Goal: Task Accomplishment & Management: Complete application form

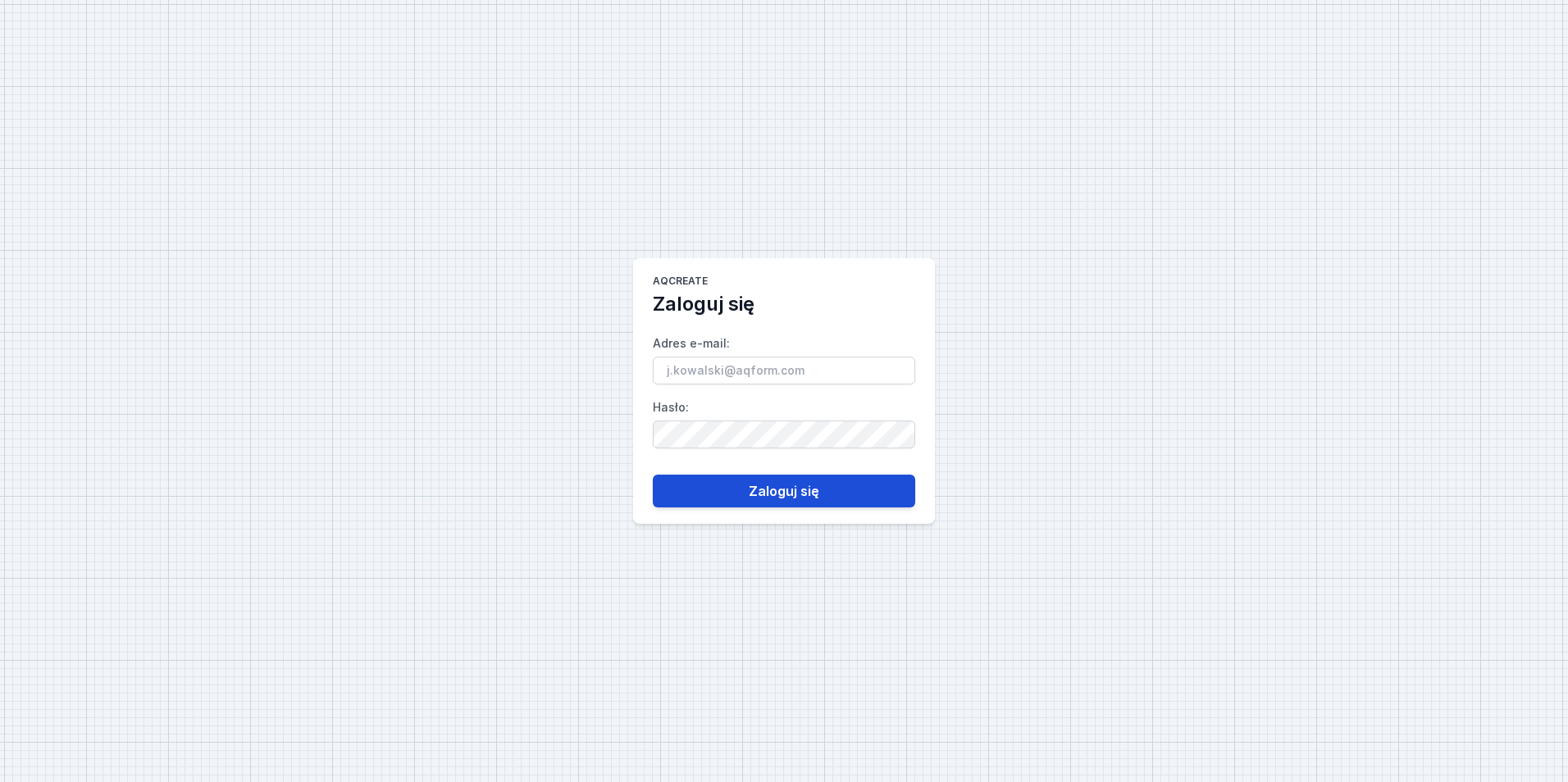
type input "[PERSON_NAME][EMAIL_ADDRESS][DOMAIN_NAME]"
click at [773, 489] on button "Zaloguj się" at bounding box center [784, 491] width 262 height 33
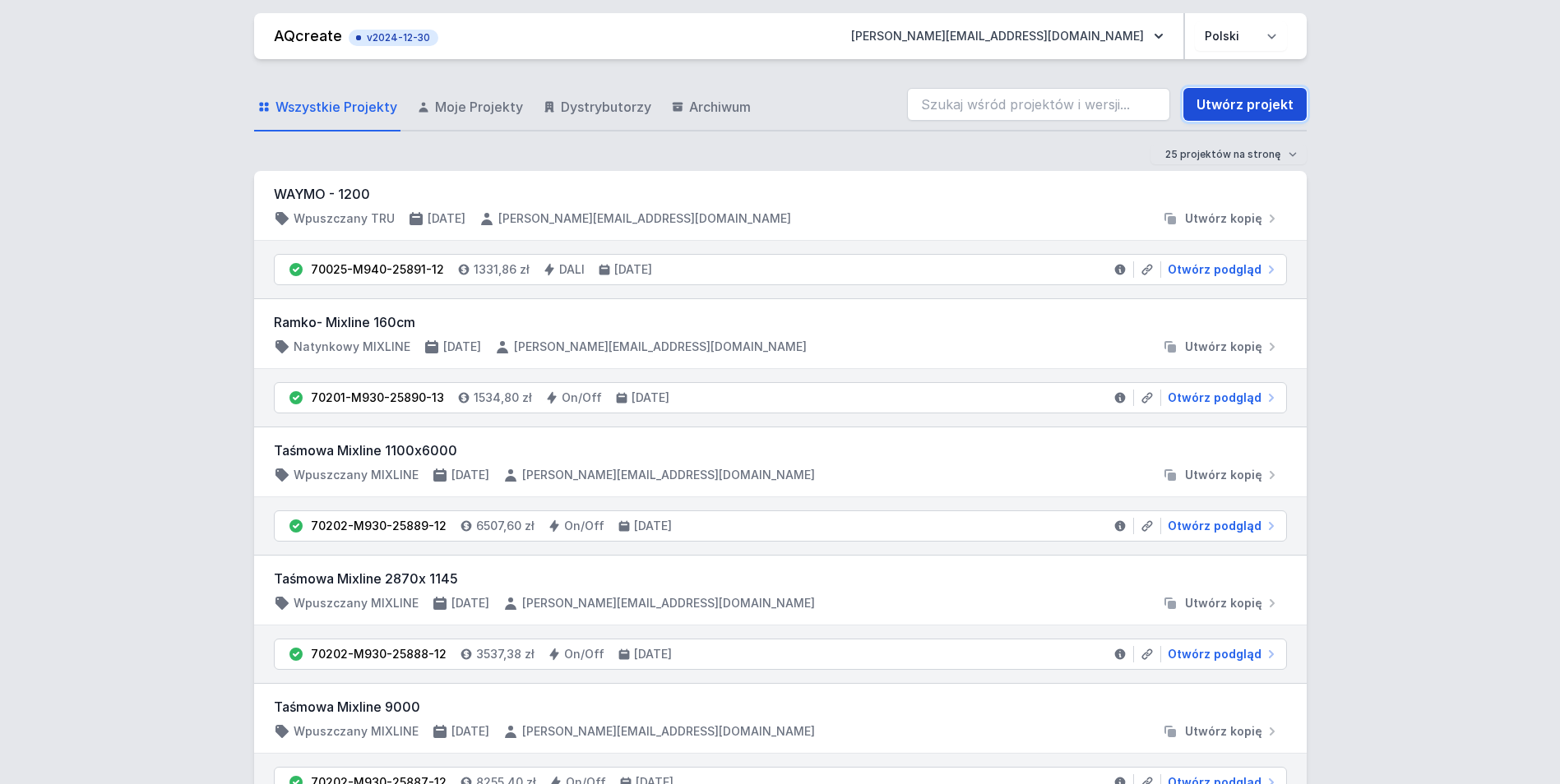
click at [1219, 109] on link "Utwórz projekt" at bounding box center [1244, 104] width 123 height 33
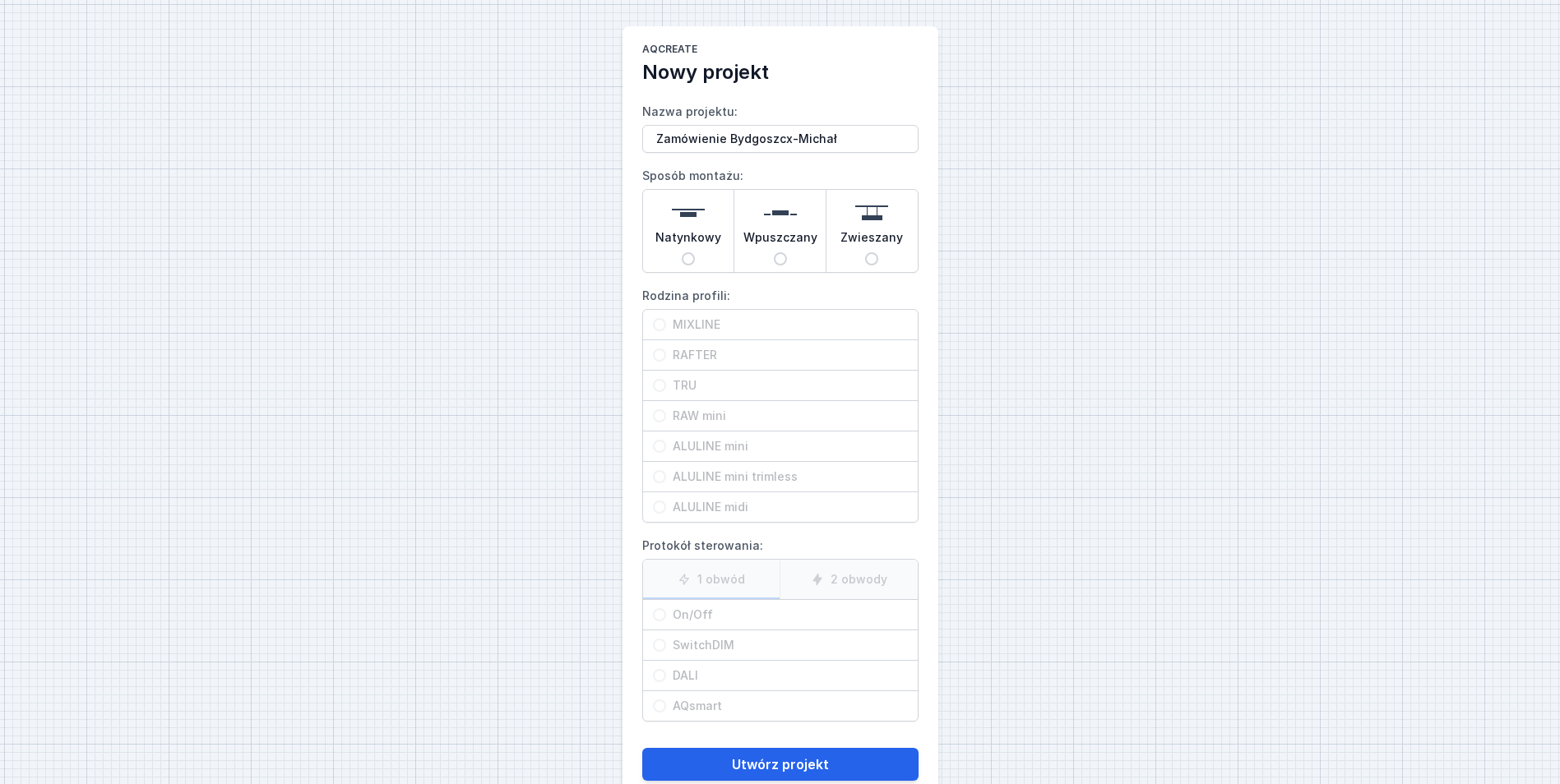
type input "Zamówienie Bydgoszcx-Michał"
click at [793, 260] on div "Wpuszczany" at bounding box center [779, 231] width 91 height 82
click at [787, 260] on input "Wpuszczany" at bounding box center [780, 258] width 13 height 13
radio input "true"
click at [719, 353] on span "RAFTER" at bounding box center [787, 355] width 242 height 16
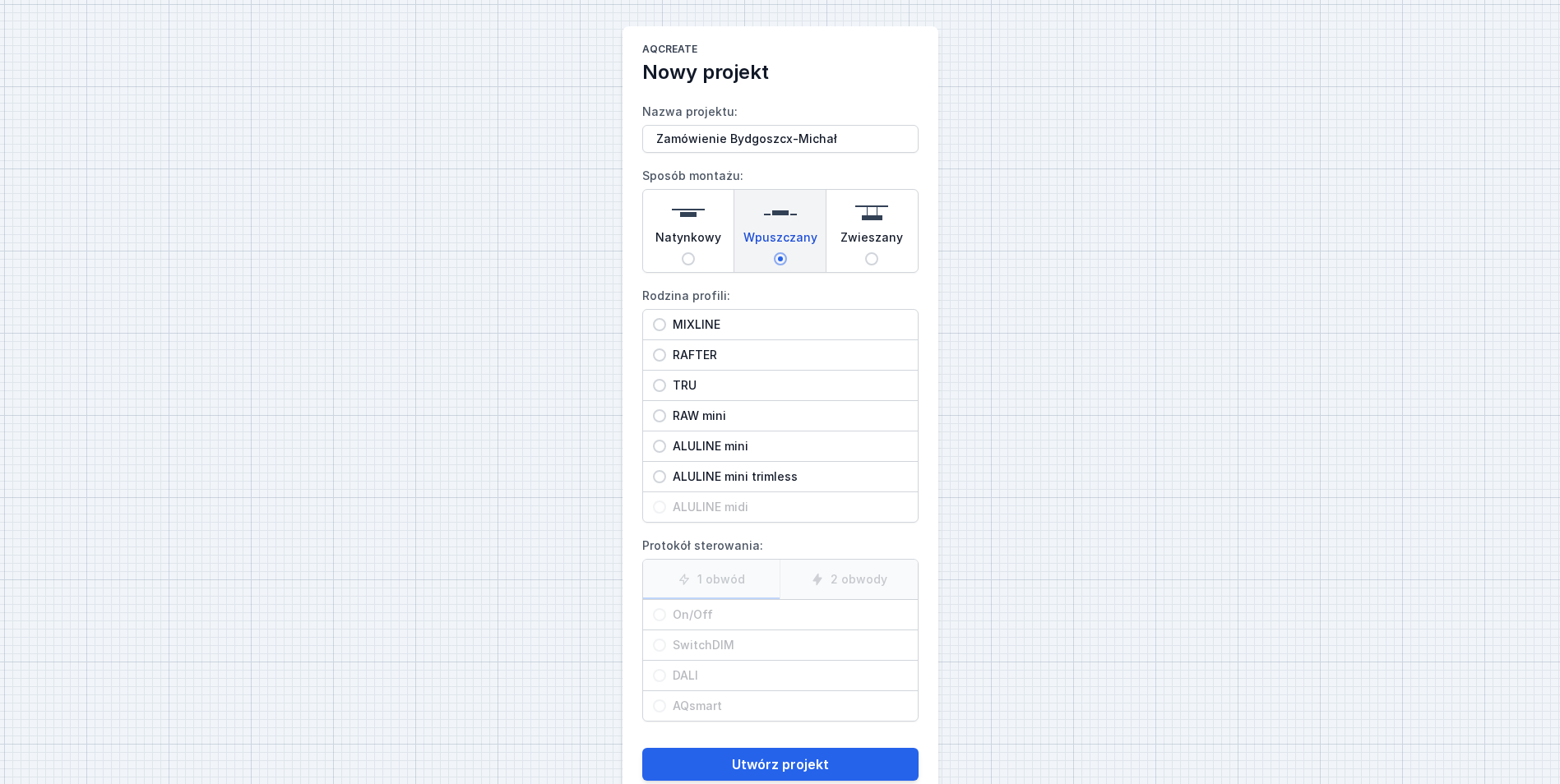
click at [666, 353] on input "RAFTER" at bounding box center [659, 355] width 13 height 13
radio input "true"
click at [690, 618] on span "On/Off" at bounding box center [787, 615] width 242 height 16
click at [666, 618] on input "On/Off" at bounding box center [659, 614] width 13 height 13
radio input "true"
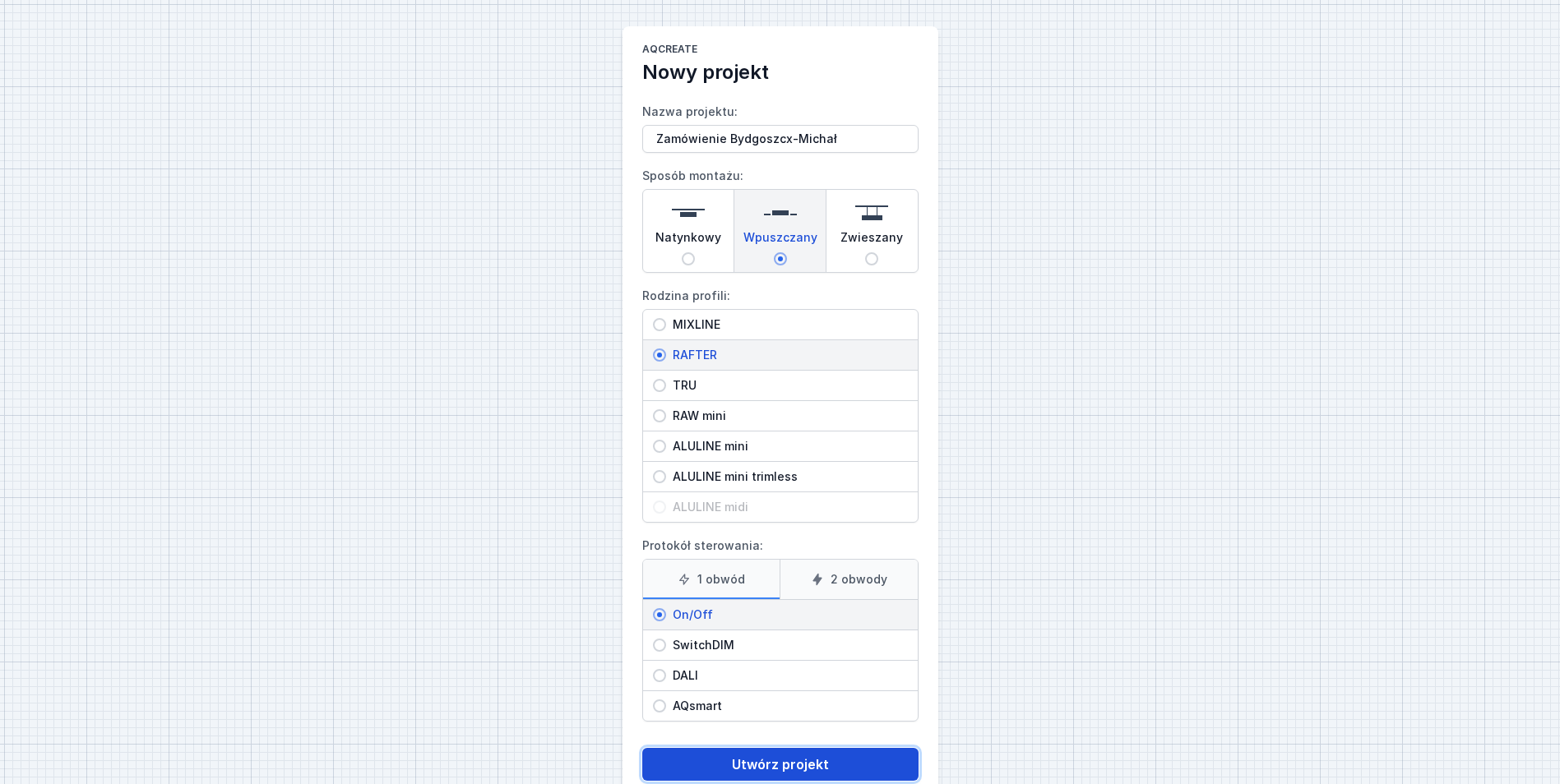
click at [847, 759] on button "Utwórz projekt" at bounding box center [780, 764] width 276 height 33
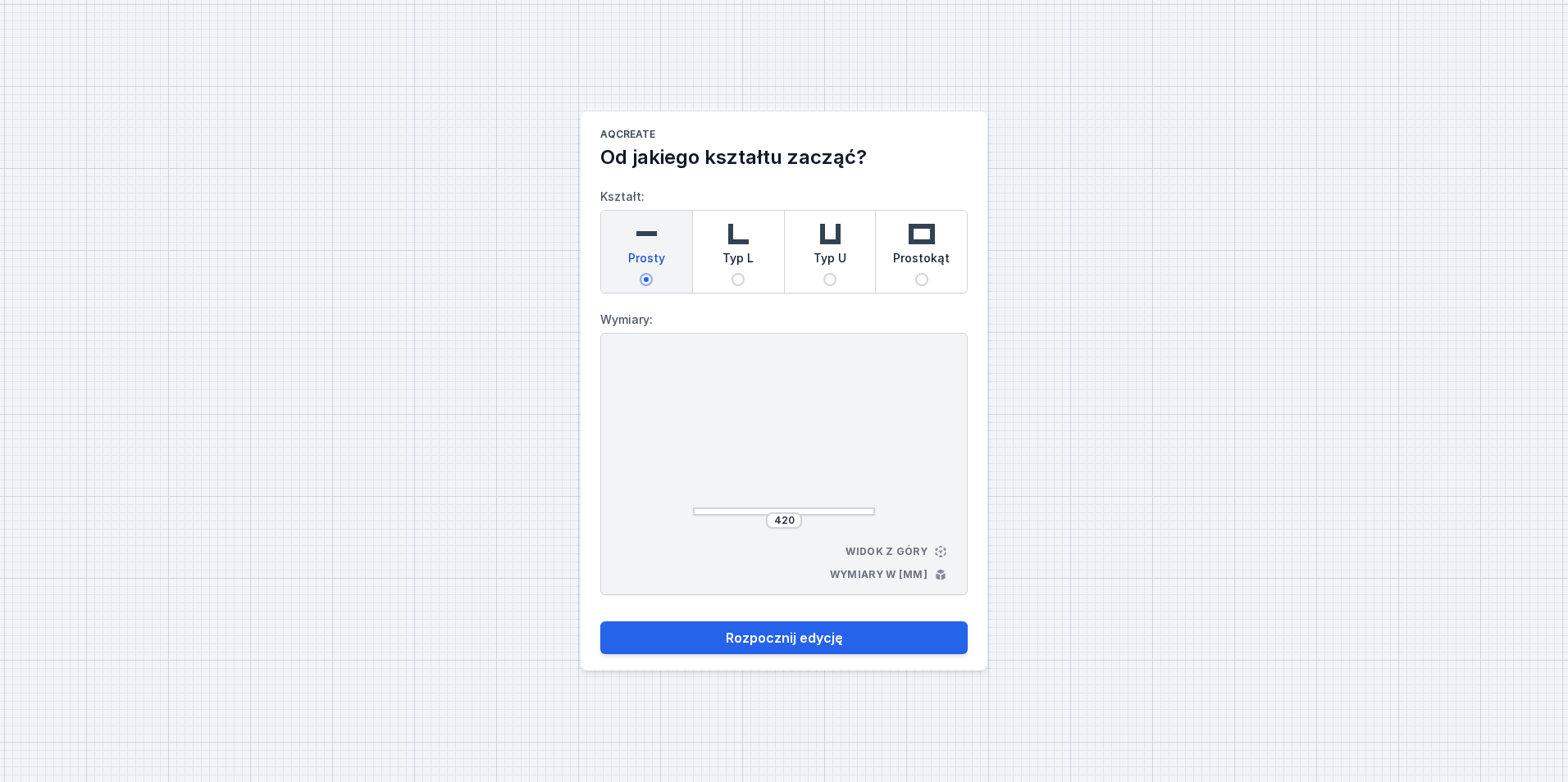
click at [749, 268] on span "Typ L" at bounding box center [737, 261] width 31 height 23
click at [745, 273] on input "Typ L" at bounding box center [737, 279] width 13 height 13
radio input "true"
click at [741, 256] on span "Typ L" at bounding box center [737, 261] width 31 height 23
click at [741, 273] on input "Typ L" at bounding box center [737, 279] width 13 height 13
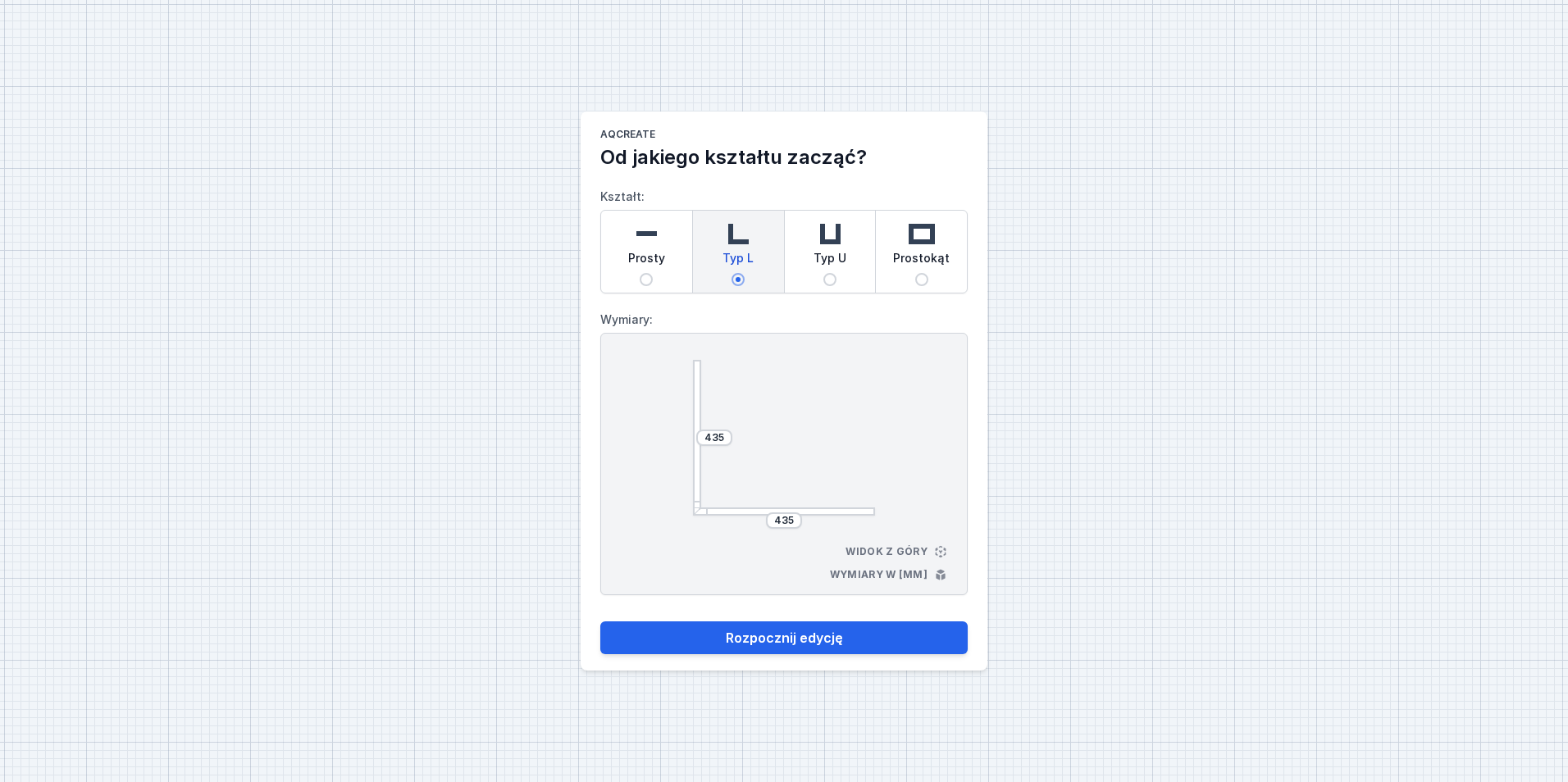
click at [643, 265] on span "Prosty" at bounding box center [646, 261] width 37 height 23
click at [643, 273] on input "Prosty" at bounding box center [645, 279] width 13 height 13
radio input "true"
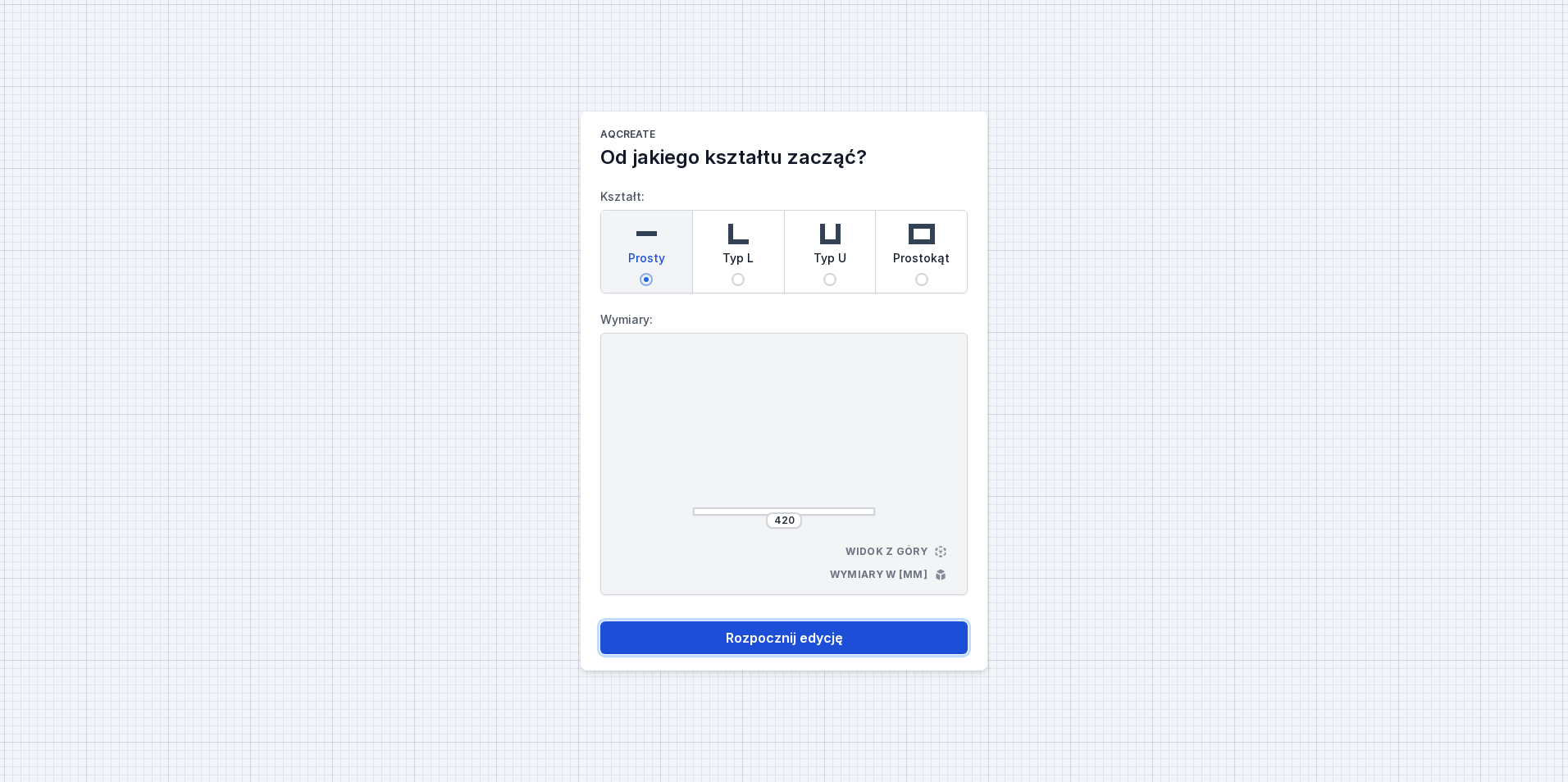
click at [885, 630] on button "Rozpocznij edycję" at bounding box center [784, 637] width 367 height 33
select select "M"
select select "3000"
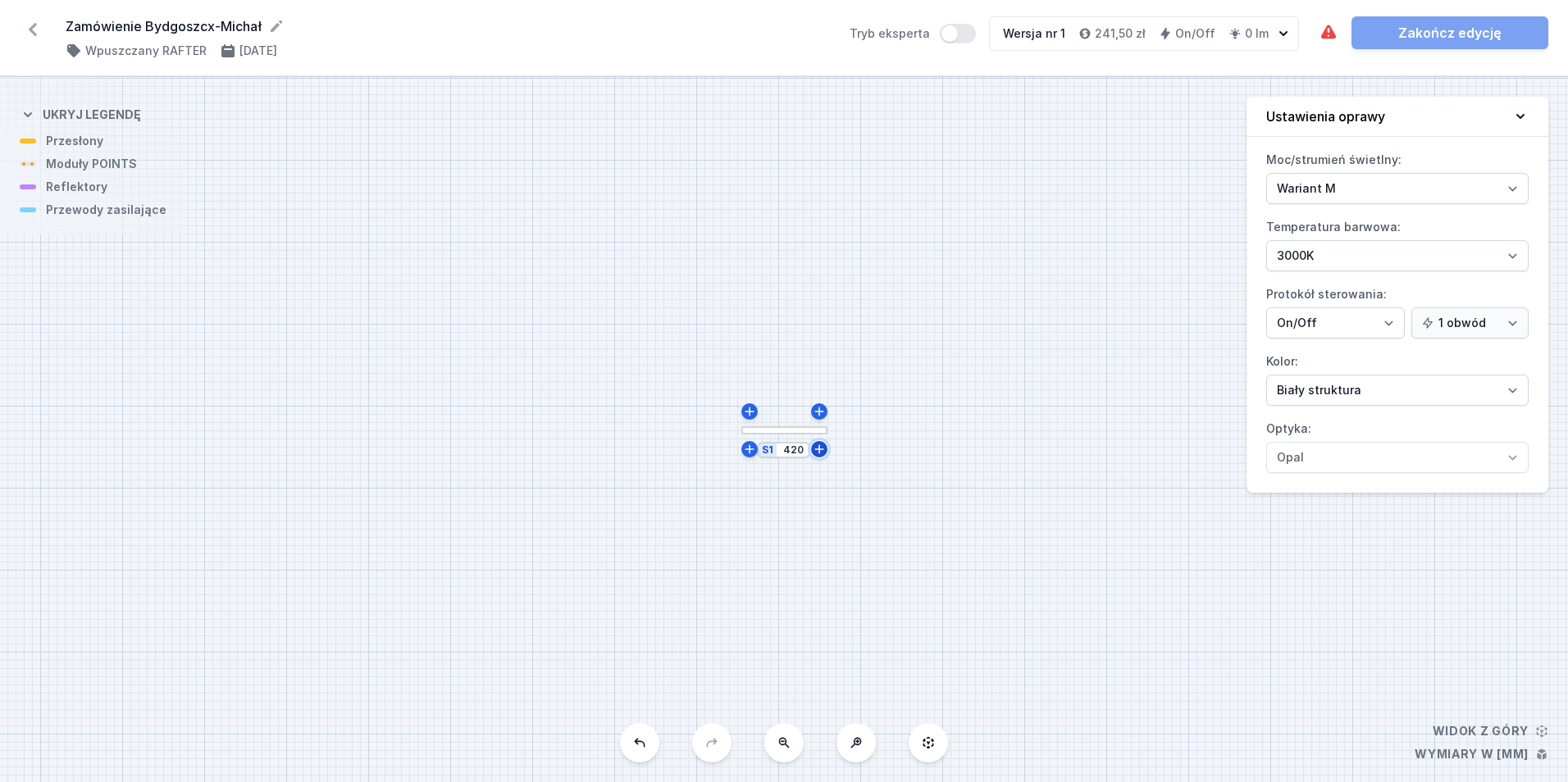
click at [818, 445] on icon at bounding box center [819, 449] width 13 height 13
type input "435"
click at [824, 470] on input "435" at bounding box center [834, 470] width 26 height 13
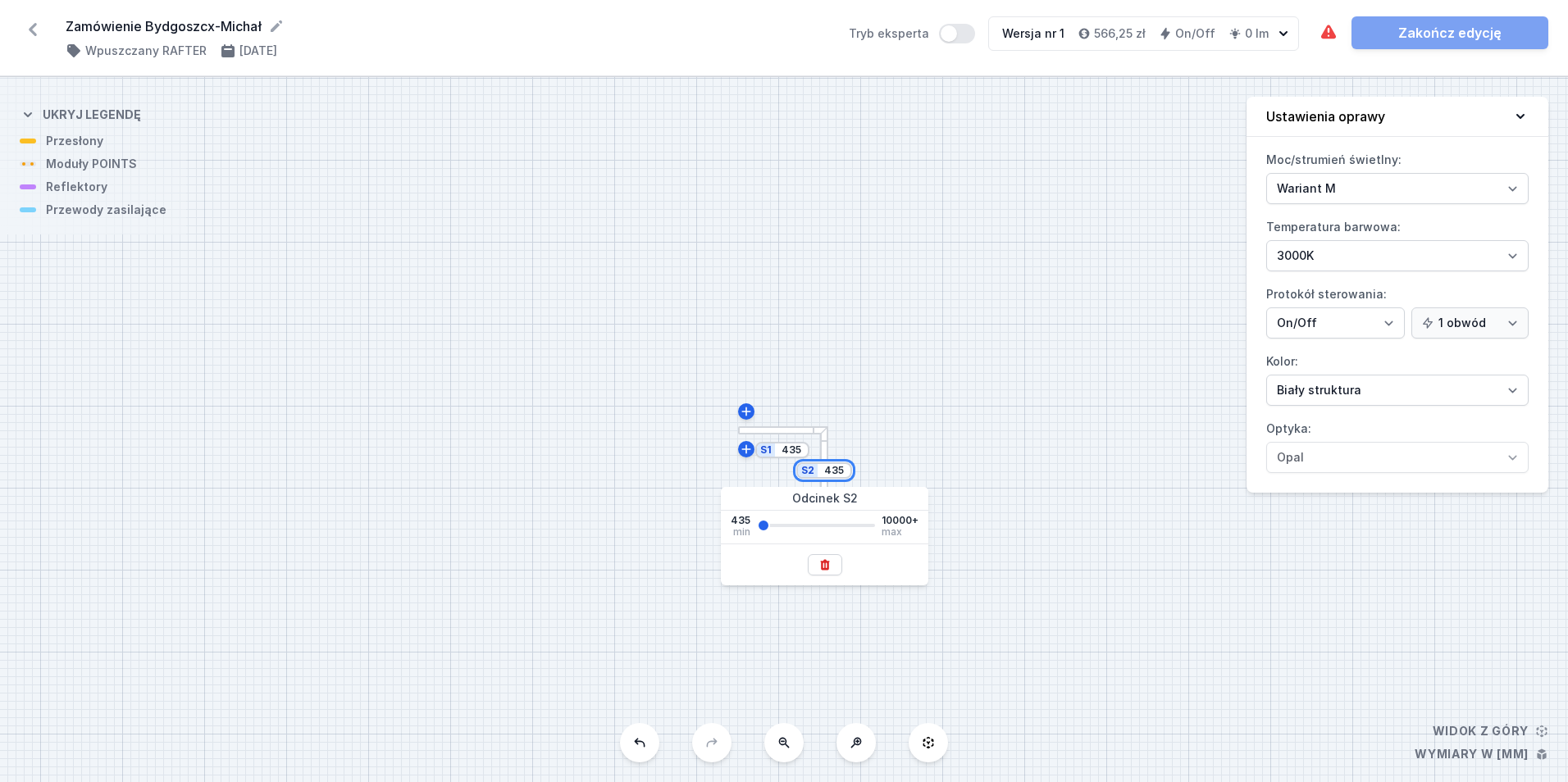
click at [824, 470] on input "435" at bounding box center [834, 470] width 26 height 13
type input "2000"
click at [1043, 353] on div "S2 2000 S1 435" at bounding box center [784, 429] width 1568 height 705
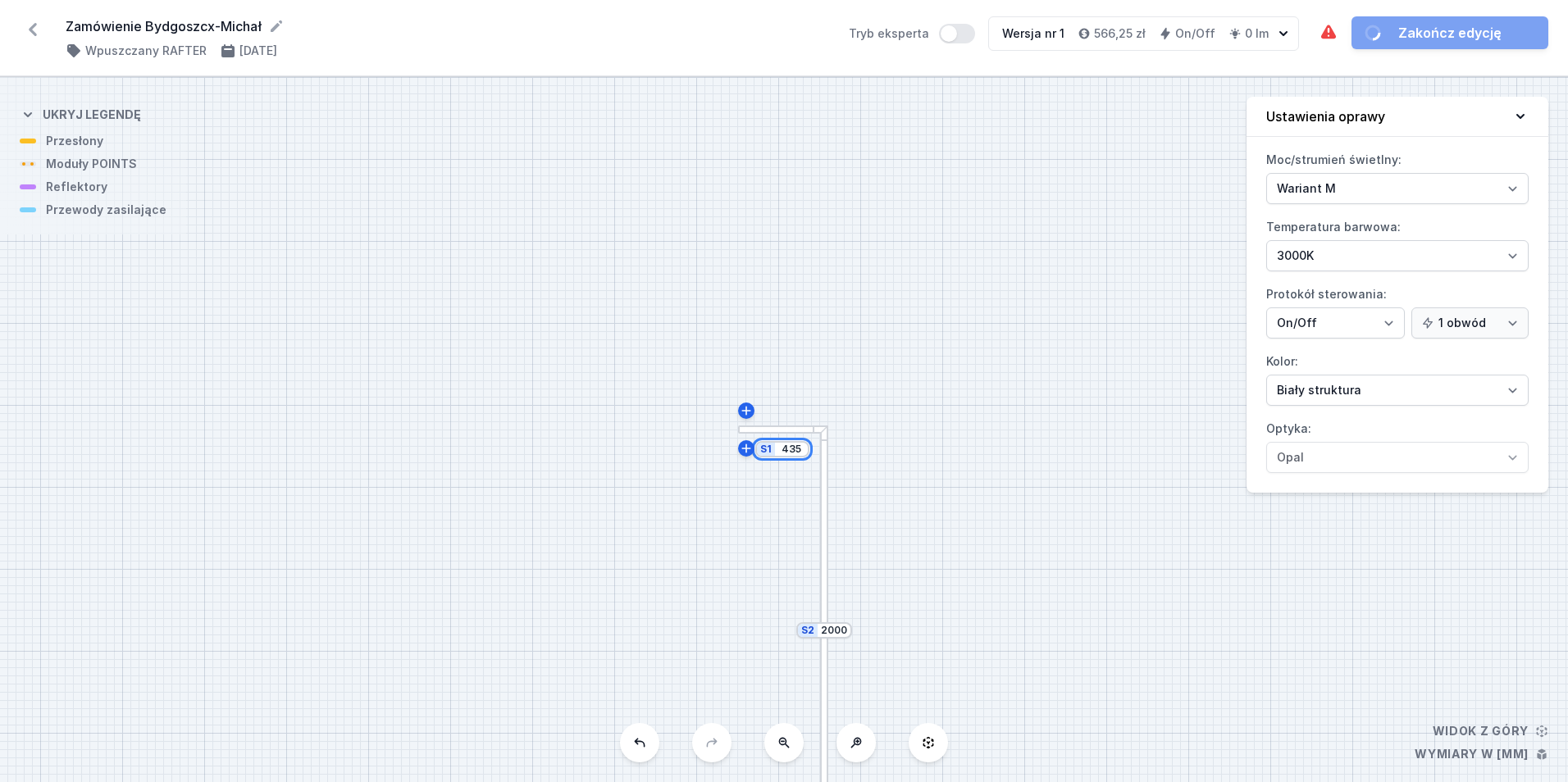
click at [789, 450] on input "435" at bounding box center [791, 449] width 26 height 13
type input "1400"
click at [1034, 401] on div "S2 2000 S1 1400" at bounding box center [784, 429] width 1568 height 705
click at [671, 431] on div at bounding box center [684, 430] width 287 height 8
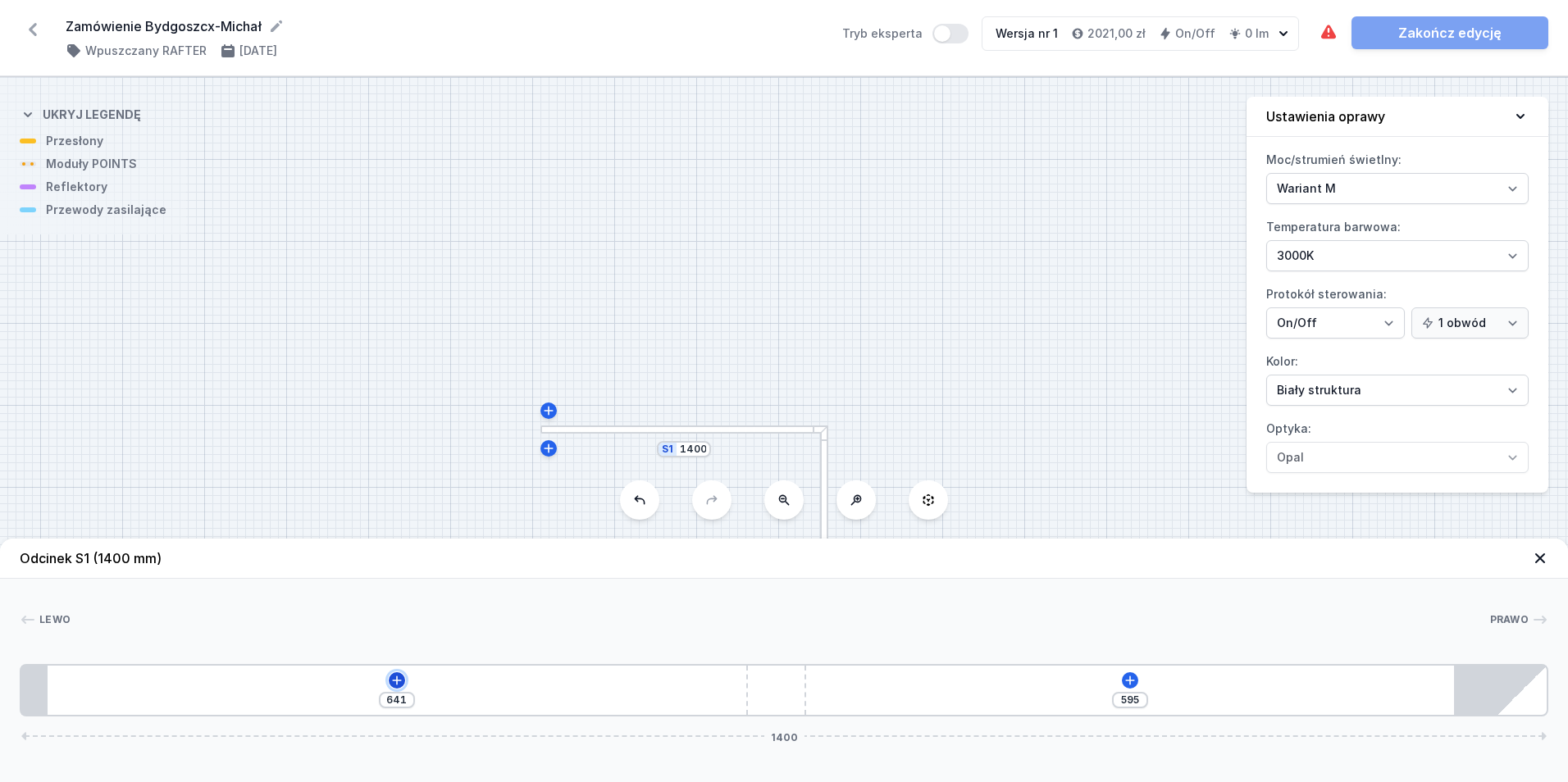
click at [399, 672] on button at bounding box center [397, 680] width 16 height 16
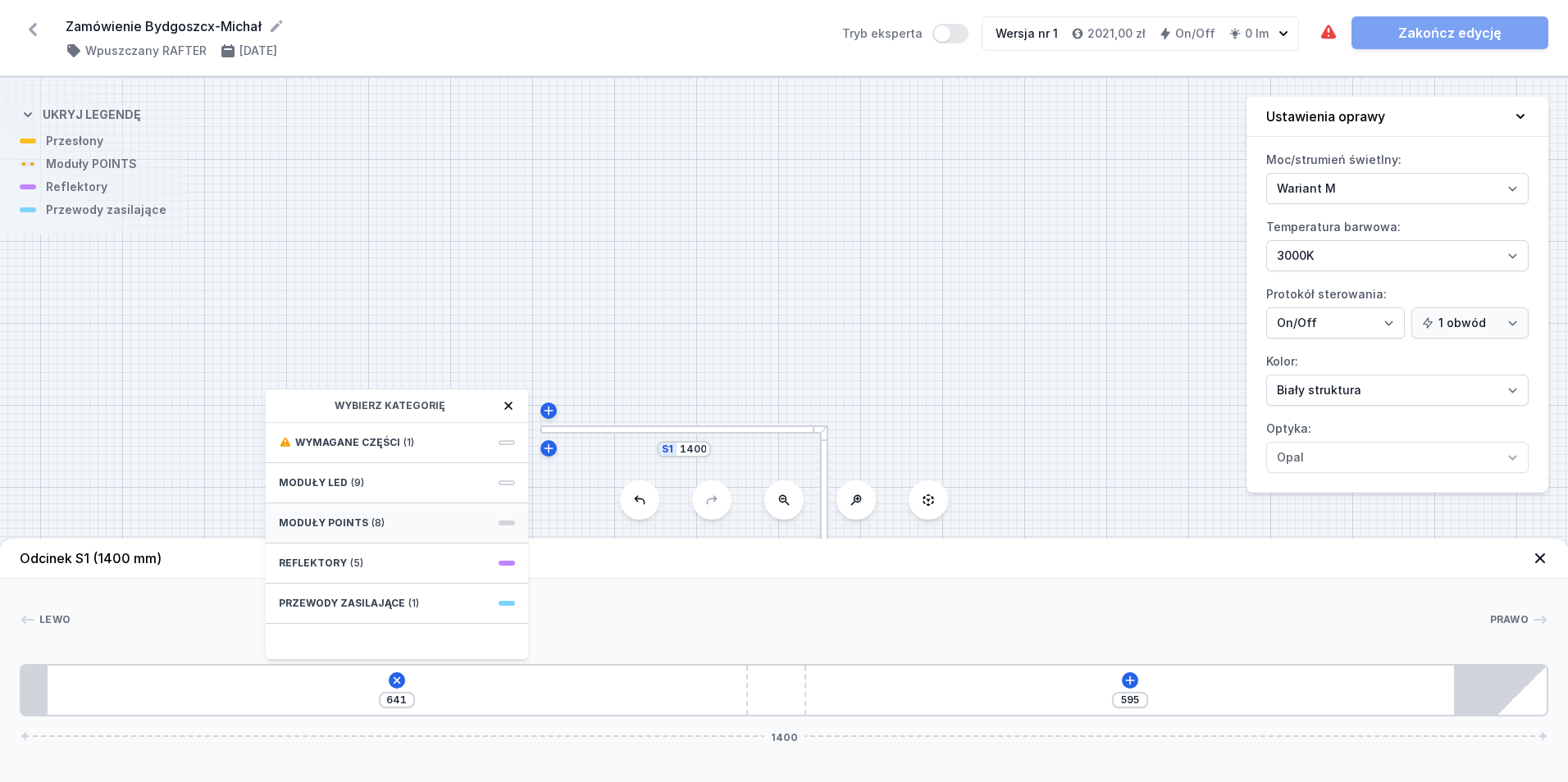
click at [412, 531] on div "Moduły POINTS (8)" at bounding box center [396, 524] width 262 height 40
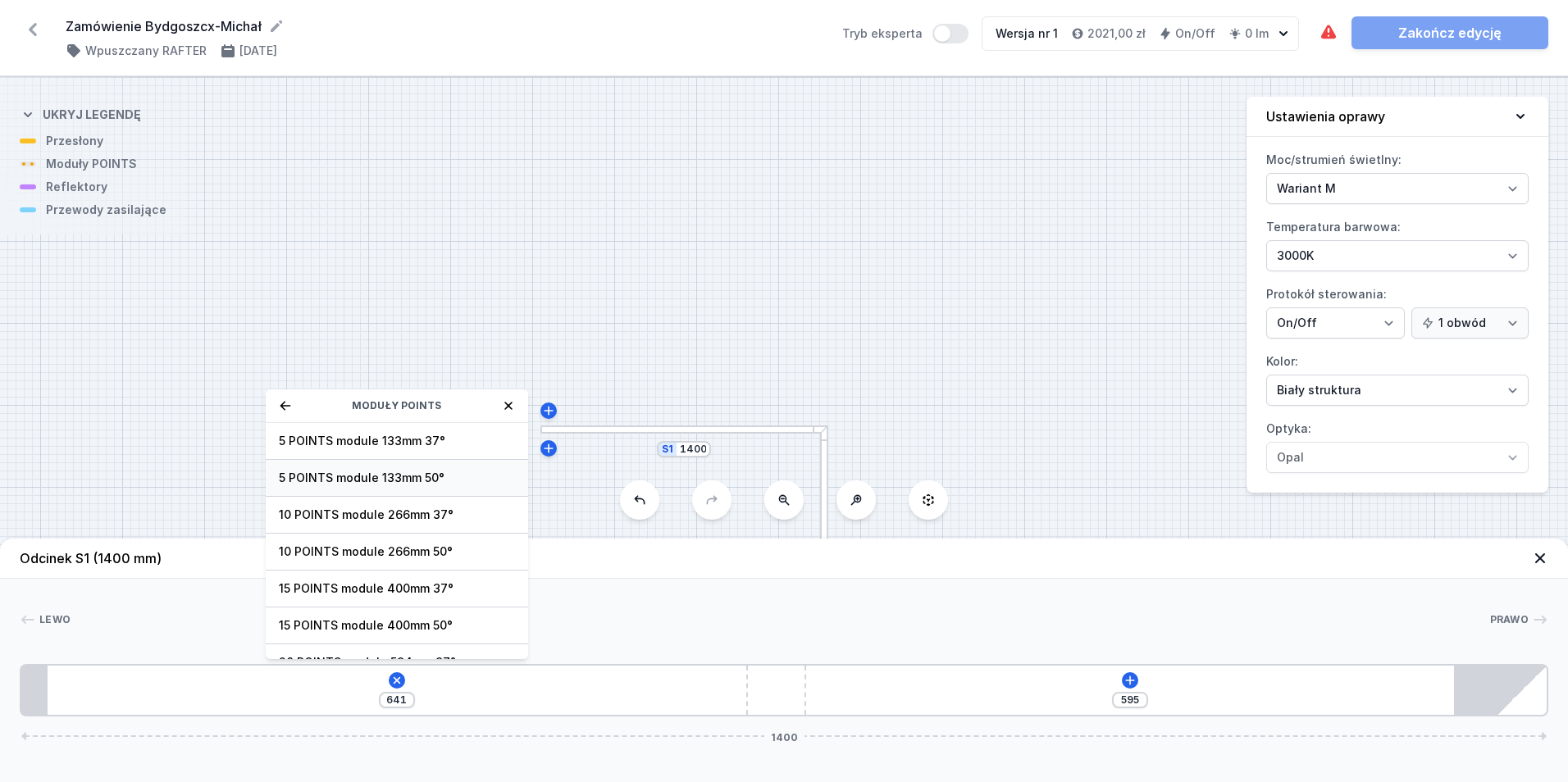
click at [448, 481] on span "5 POINTS module 133mm 50°" at bounding box center [397, 478] width 236 height 16
type input "530"
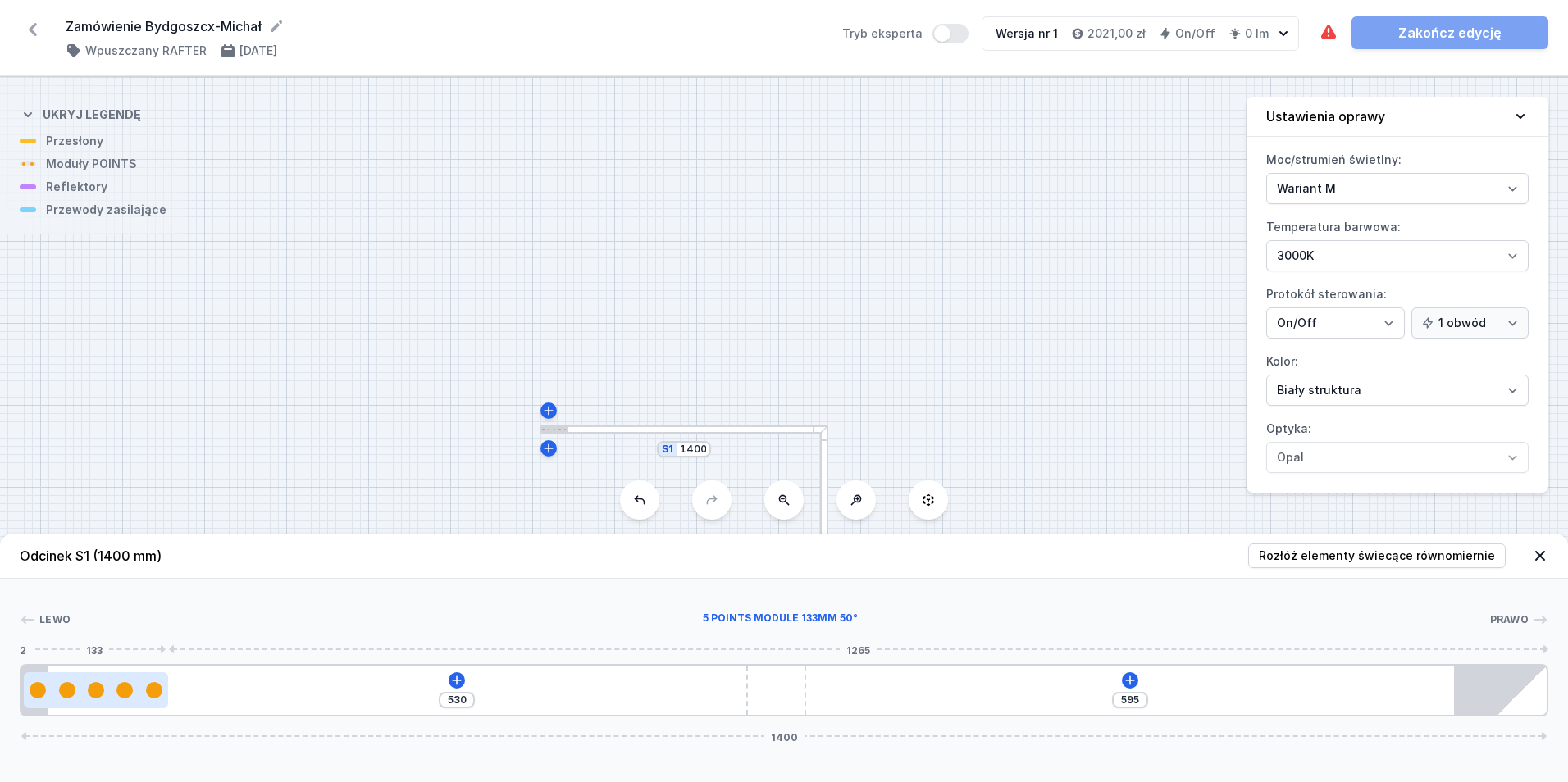
click at [130, 699] on div at bounding box center [97, 690] width 146 height 36
select select "2954"
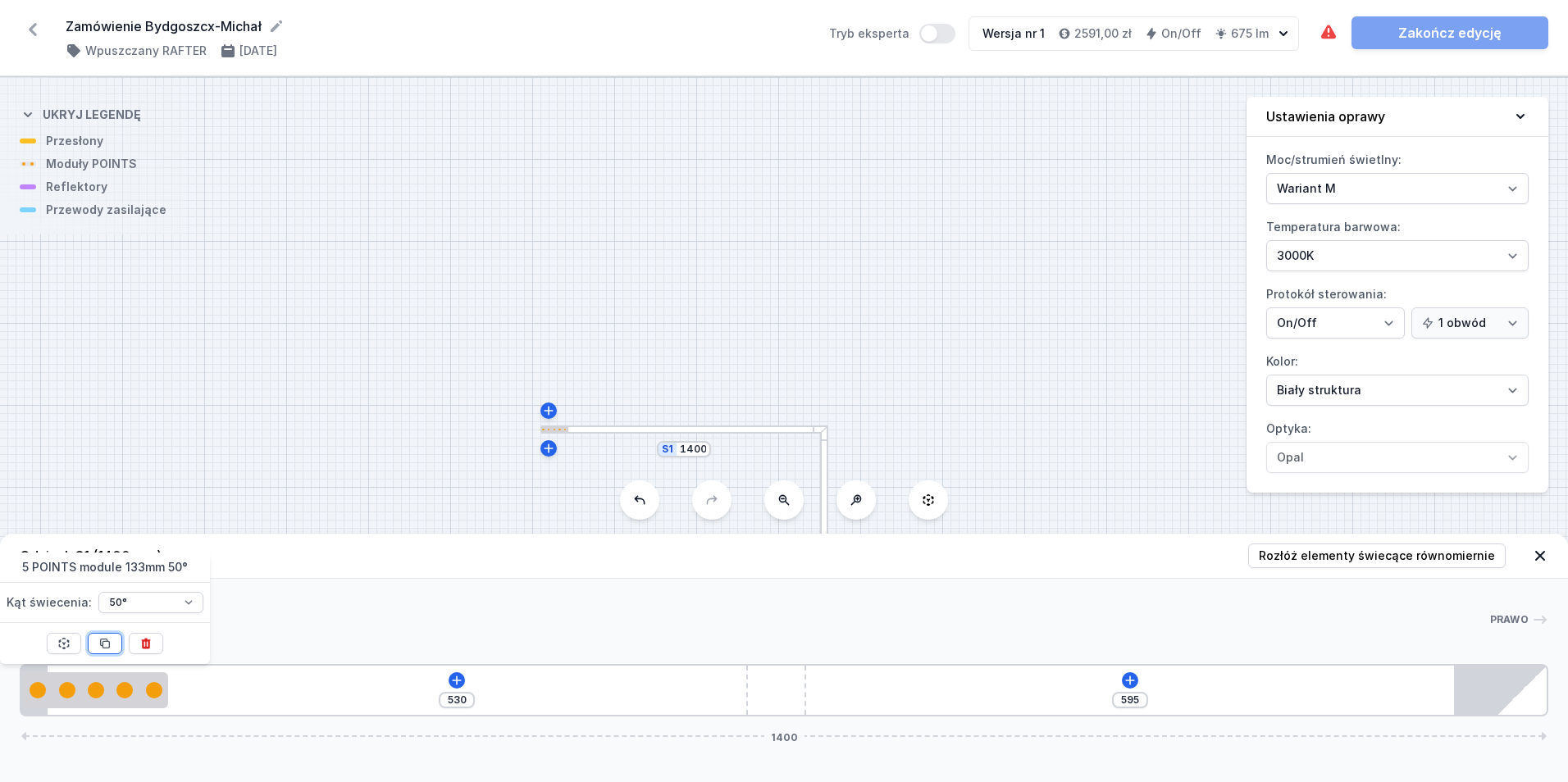
click at [93, 641] on button at bounding box center [105, 643] width 35 height 21
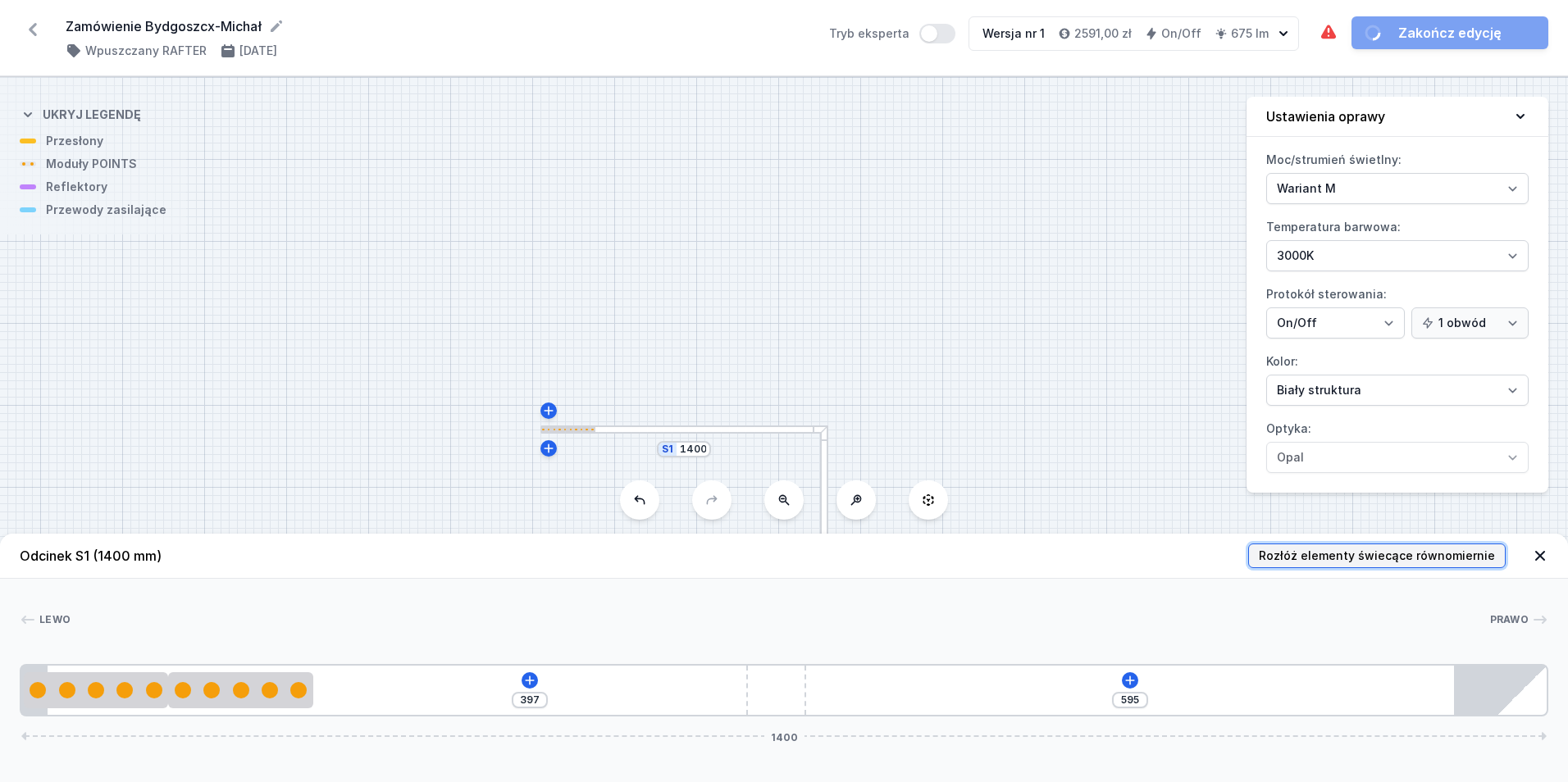
click at [1278, 566] on button "Rozłóż elementy świecące równomiernie" at bounding box center [1376, 556] width 257 height 25
type input "154"
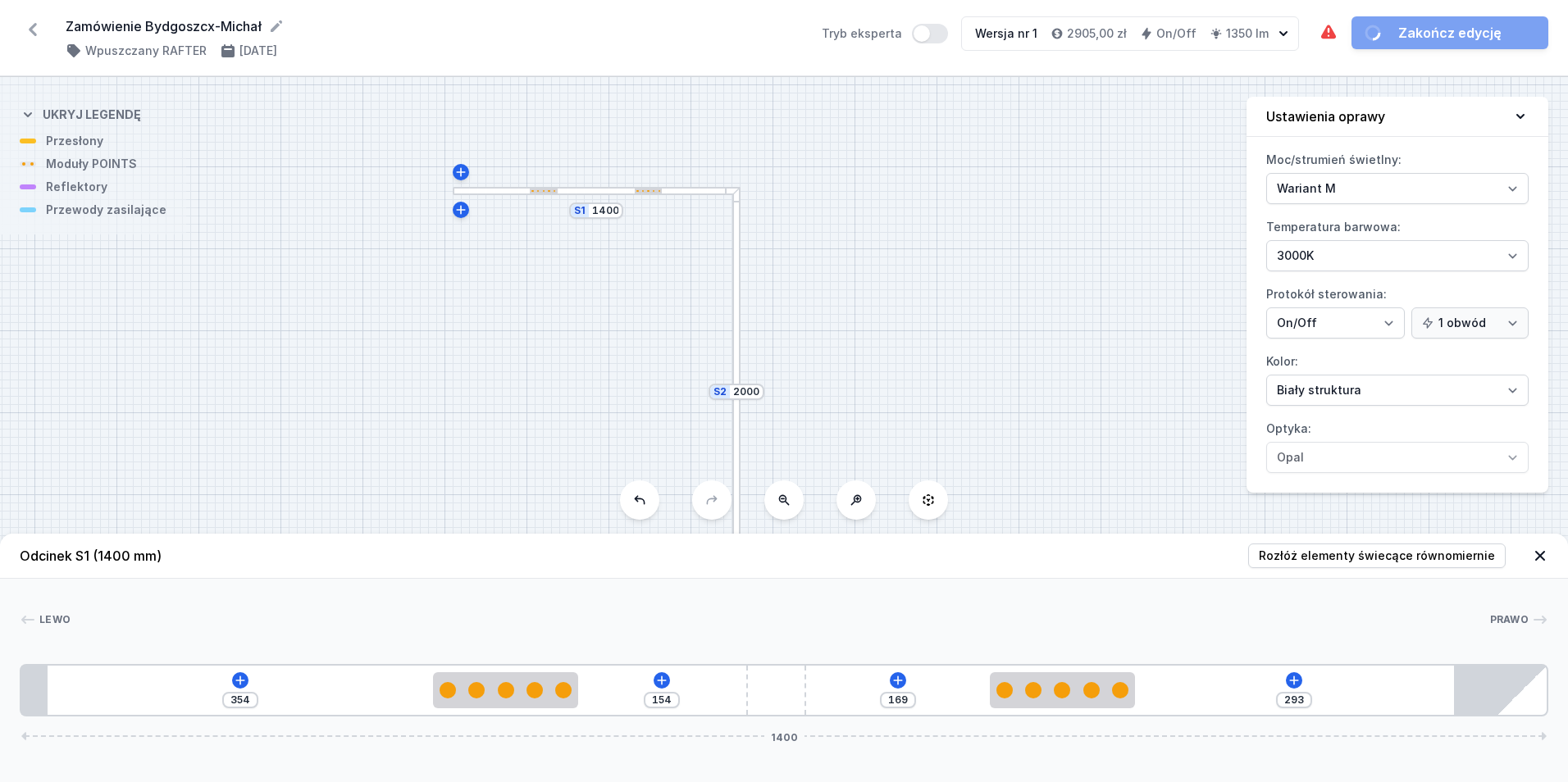
drag, startPoint x: 1059, startPoint y: 336, endPoint x: 972, endPoint y: 98, distance: 253.4
click at [972, 98] on div "S2 2000 S1 1400" at bounding box center [784, 429] width 1568 height 705
click at [735, 366] on div at bounding box center [736, 391] width 8 height 410
type input "941"
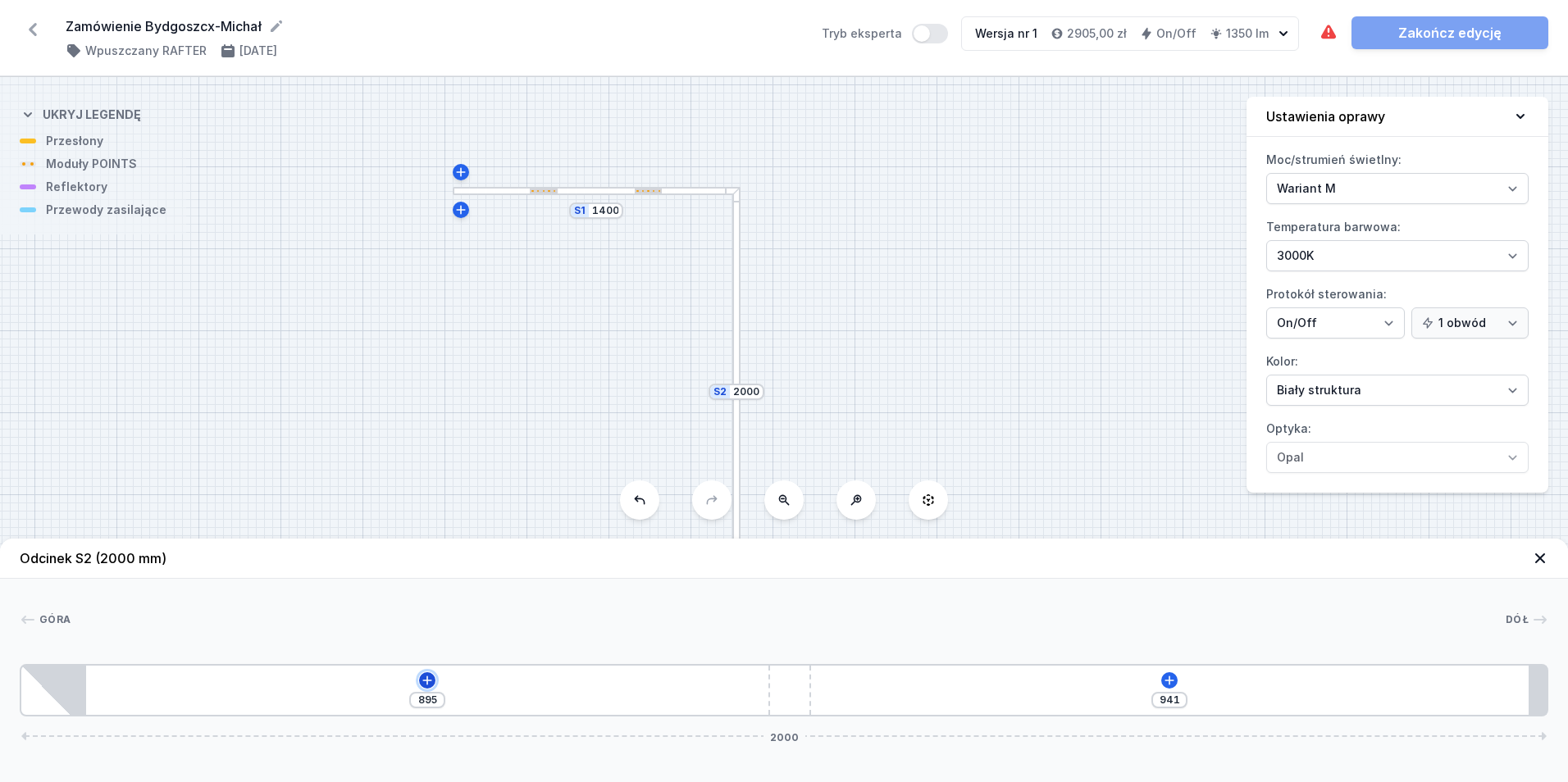
click at [430, 682] on icon at bounding box center [427, 680] width 13 height 13
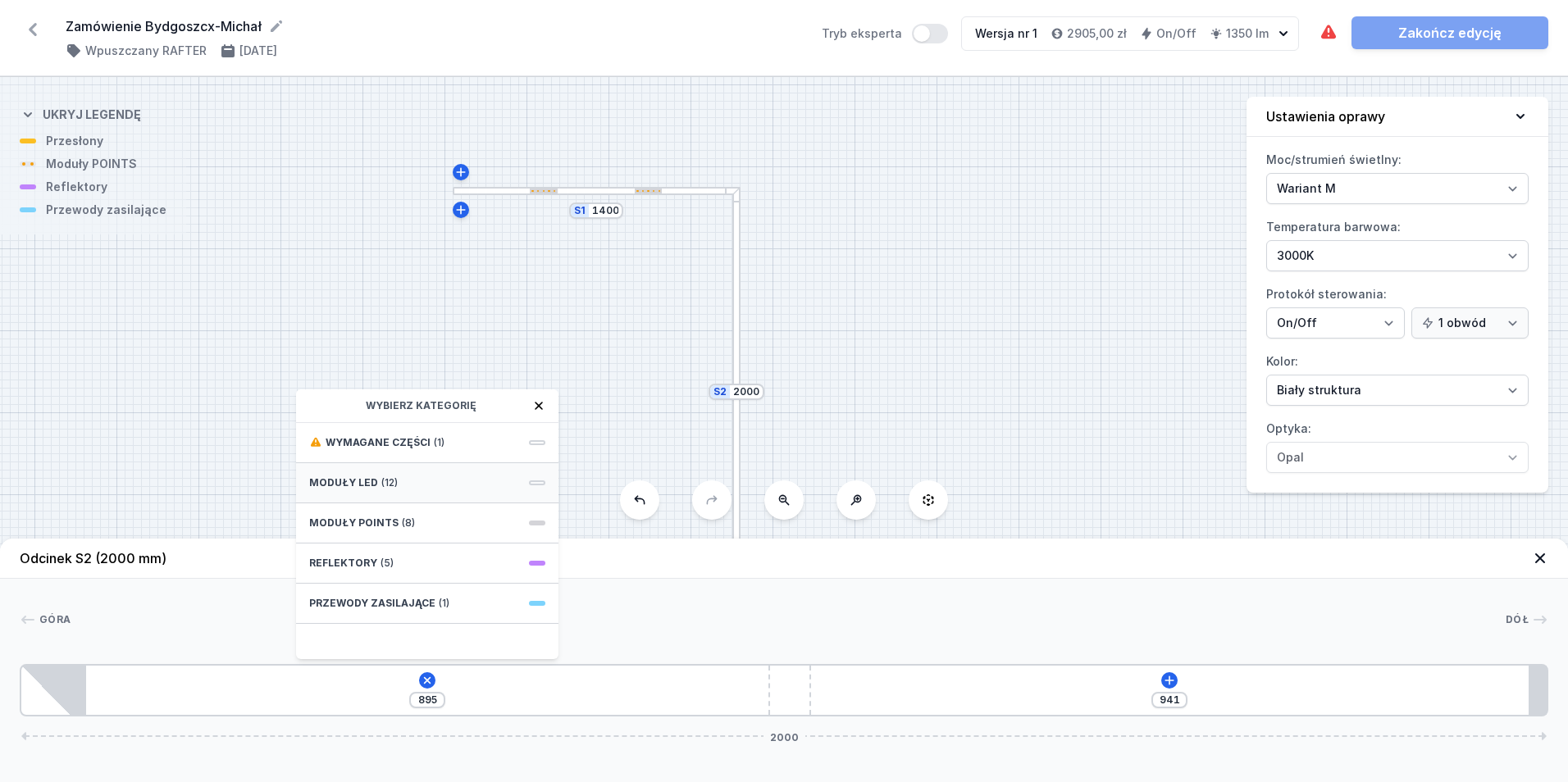
click at [446, 484] on div "Moduły LED (12)" at bounding box center [427, 484] width 262 height 40
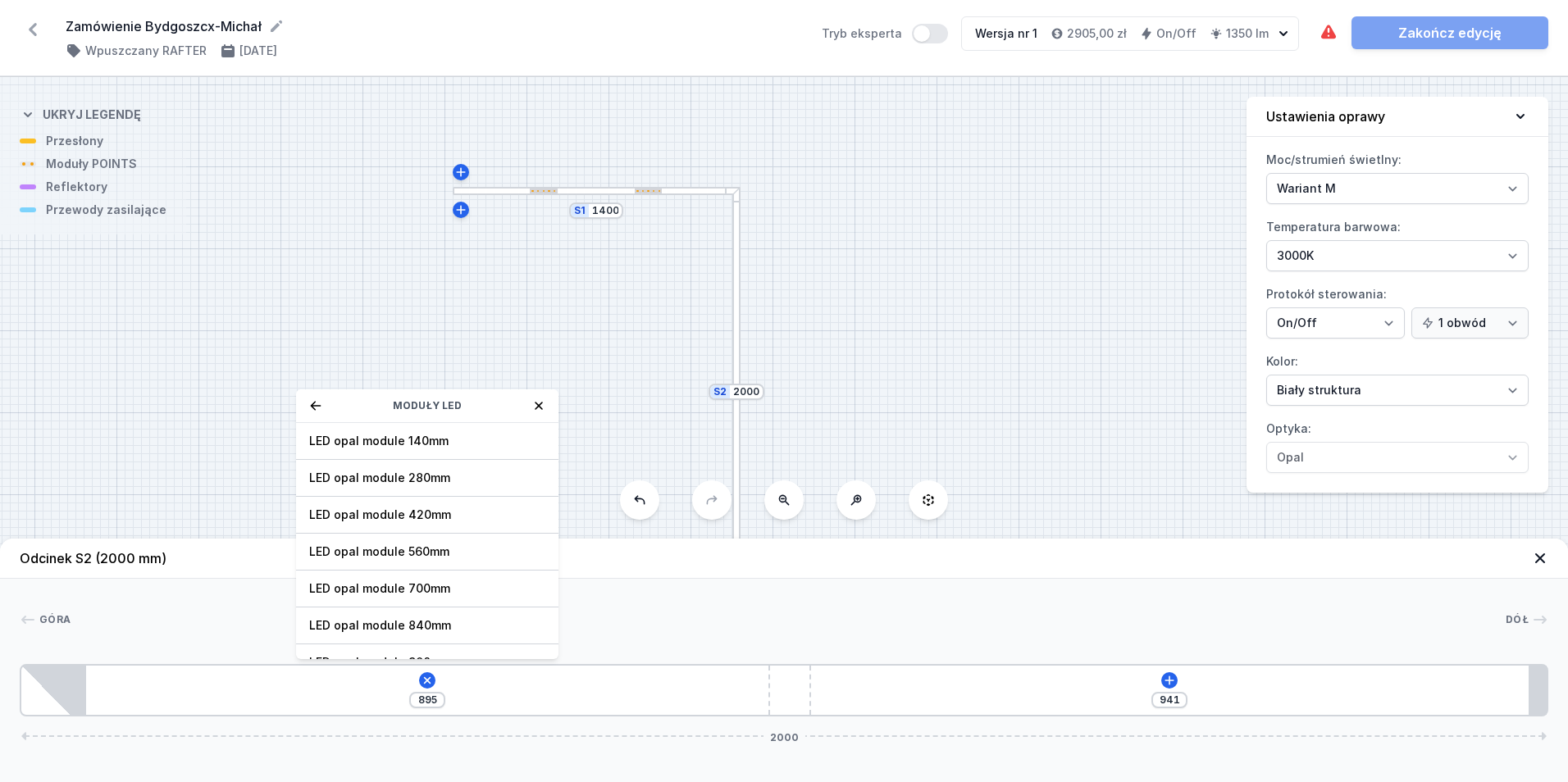
click at [316, 400] on div "Moduły LED" at bounding box center [427, 407] width 262 height 34
click at [316, 401] on icon at bounding box center [315, 405] width 13 height 13
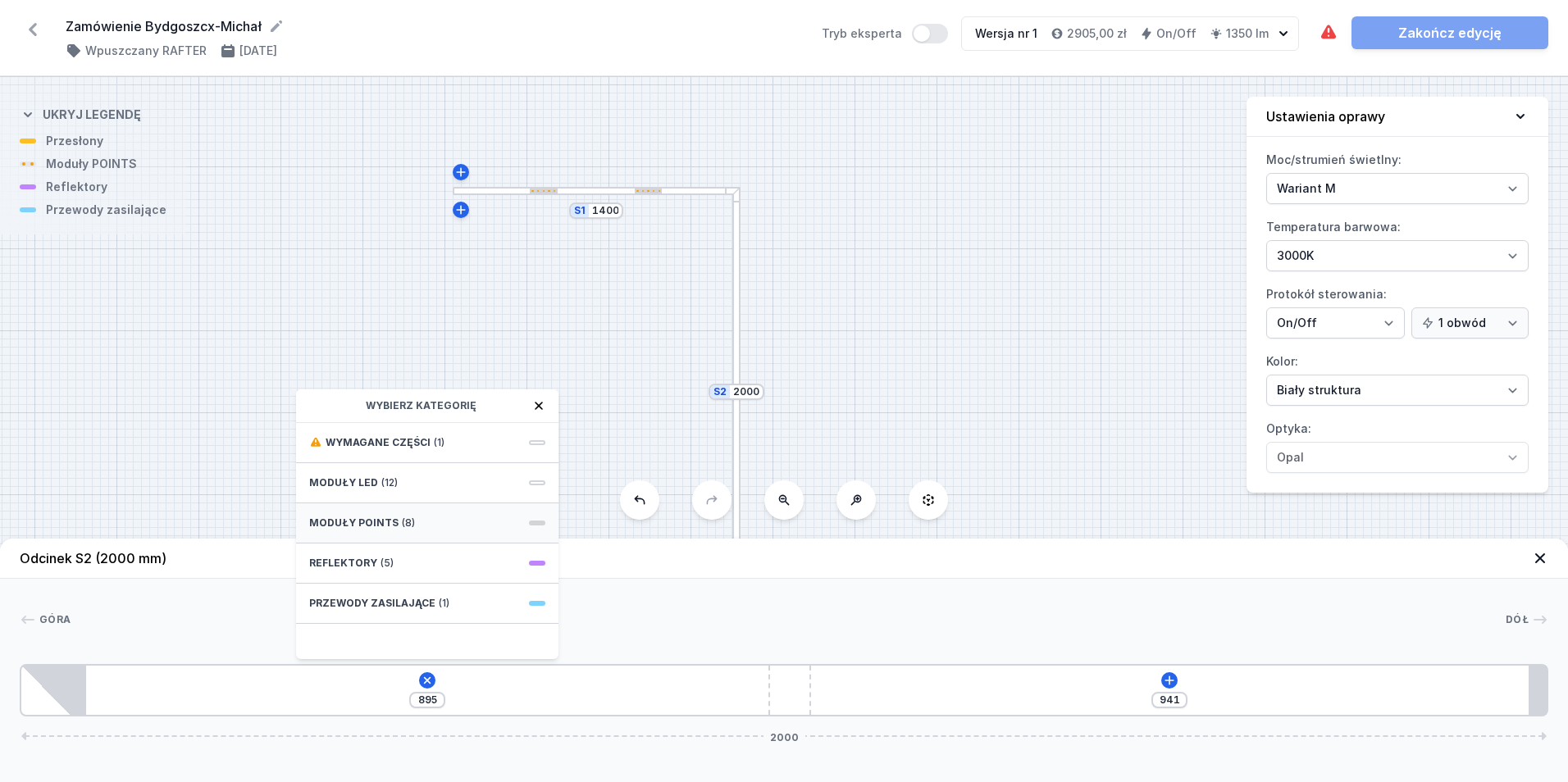
click at [390, 534] on div "Moduły POINTS (8)" at bounding box center [427, 524] width 262 height 40
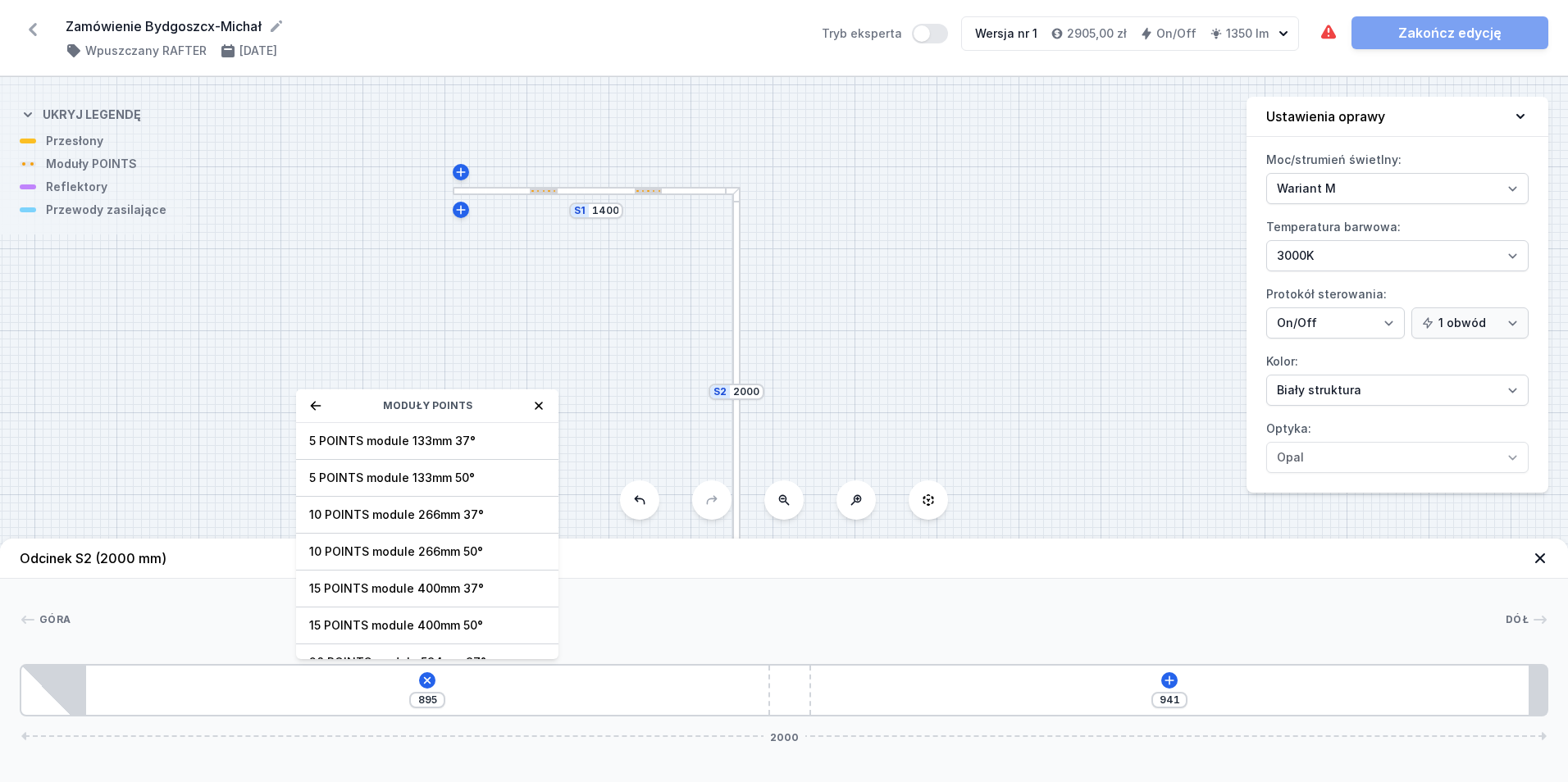
click at [471, 474] on span "5 POINTS module 133mm 50°" at bounding box center [427, 478] width 236 height 16
type input "762"
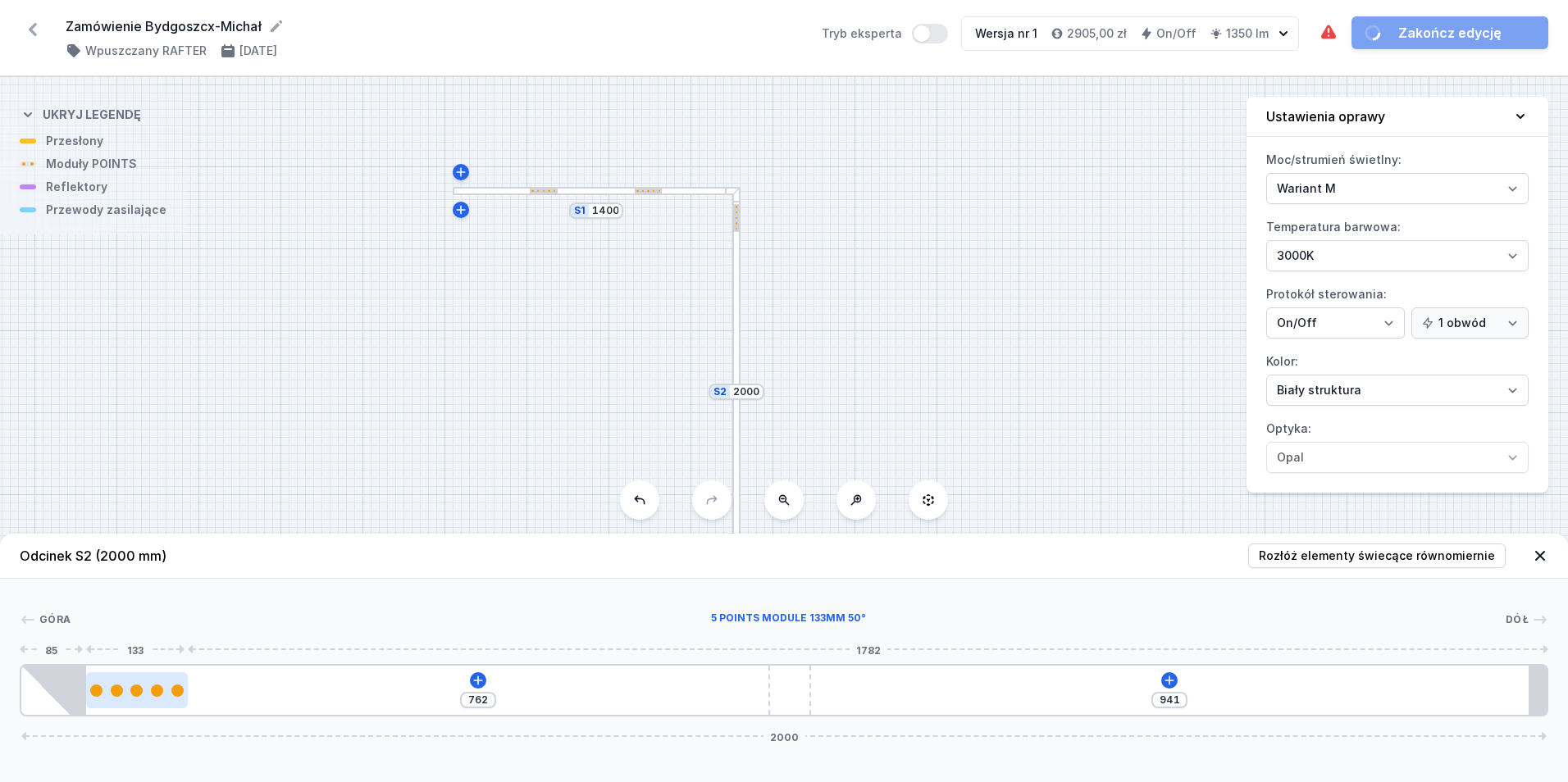
click at [160, 699] on div at bounding box center [137, 690] width 102 height 36
select select "2954"
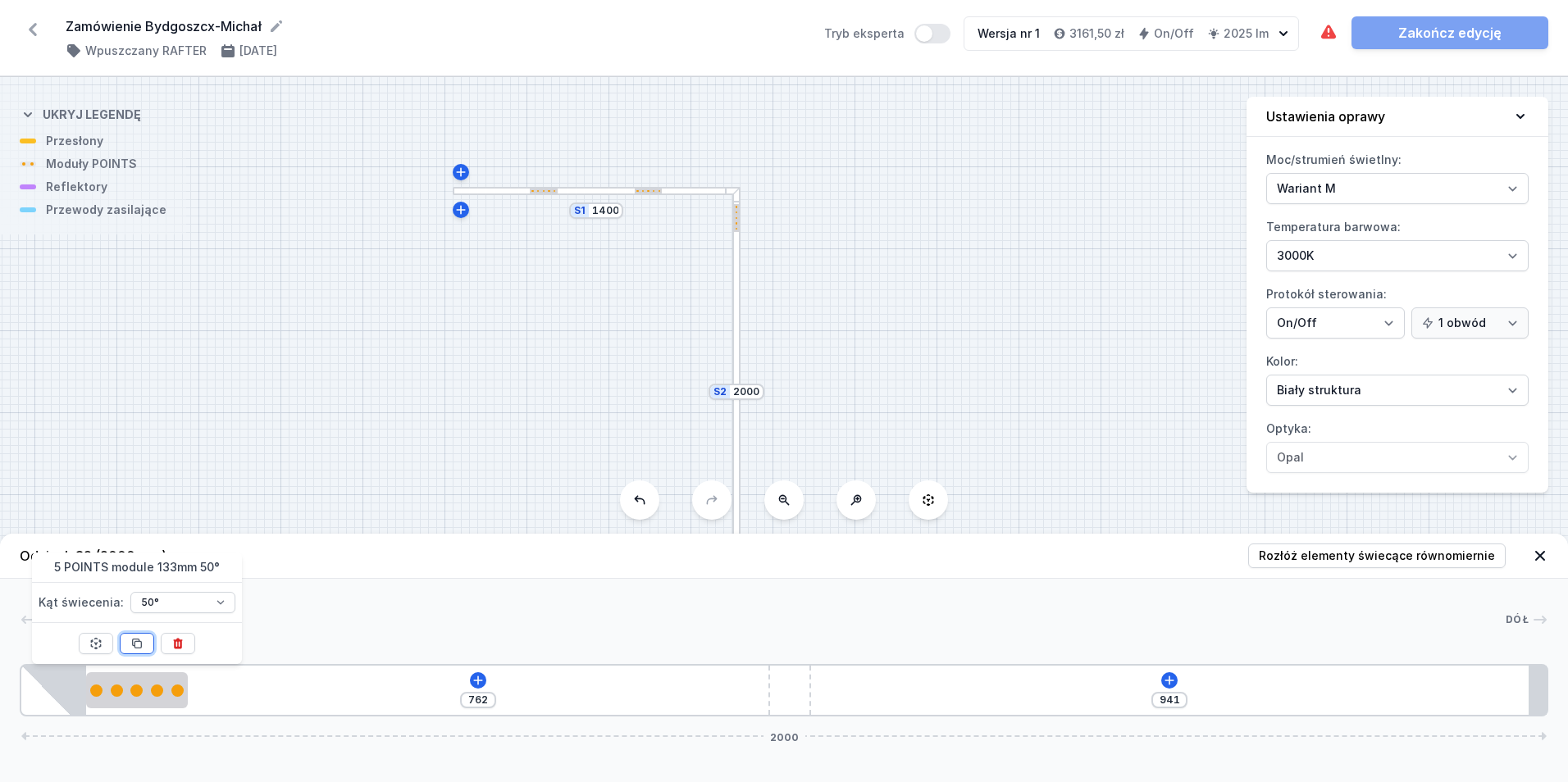
click at [141, 644] on icon at bounding box center [137, 643] width 13 height 13
click at [140, 643] on icon at bounding box center [137, 643] width 13 height 13
type input "496"
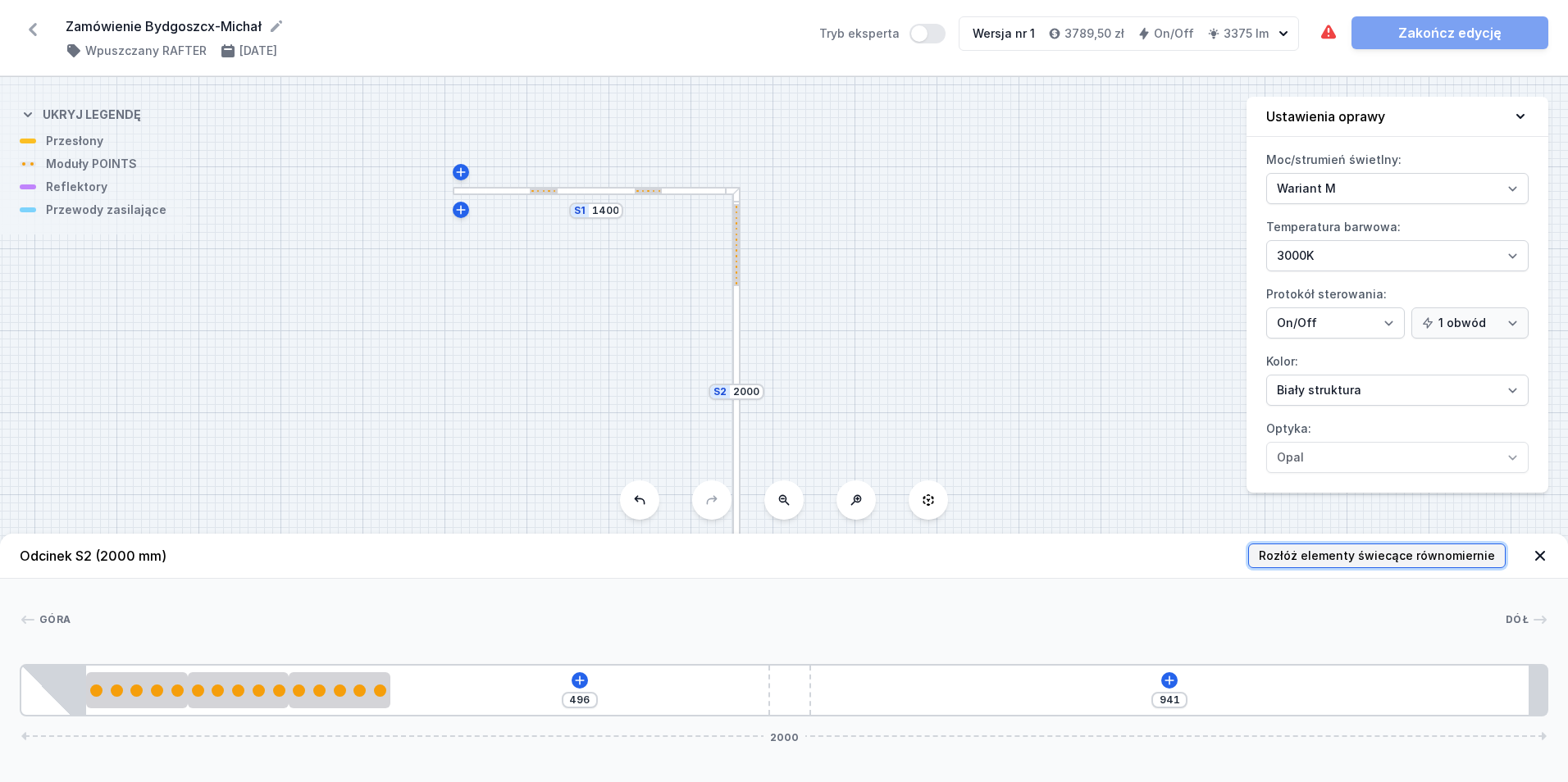
click at [1336, 561] on span "Rozłóż elementy świecące równomiernie" at bounding box center [1376, 556] width 236 height 16
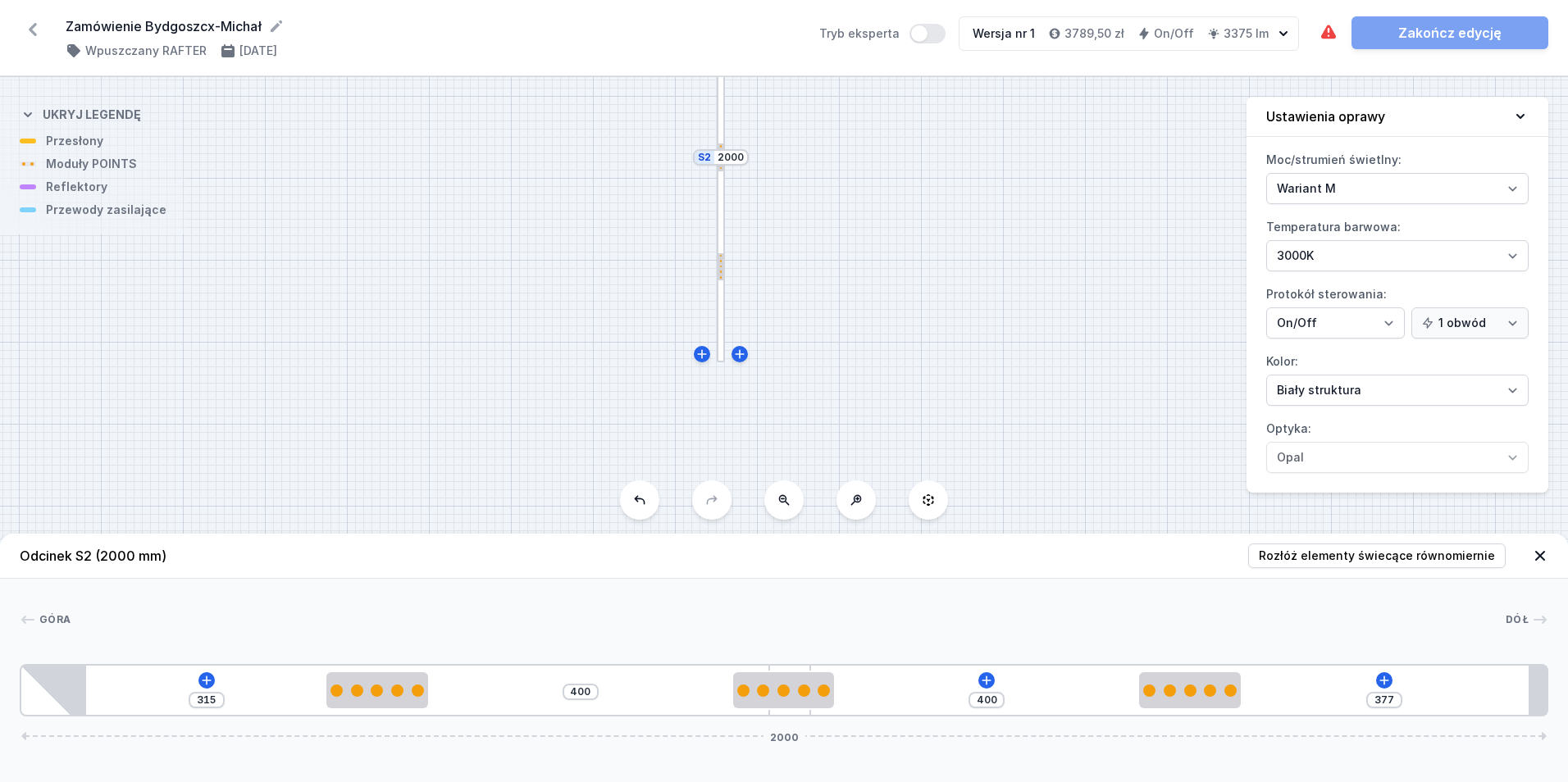
drag, startPoint x: 957, startPoint y: 223, endPoint x: 944, endPoint y: 5, distance: 218.4
click at [944, 5] on div "Zamówienie Bydgoszcx-Michał ( 11682 /v 1 ) Wpuszczany RAFTER [DATE] Tryb eksper…" at bounding box center [784, 391] width 1568 height 782
drag, startPoint x: 958, startPoint y: 250, endPoint x: 999, endPoint y: 321, distance: 82.0
click at [999, 321] on div "S2 2000 S1 1400" at bounding box center [784, 429] width 1568 height 705
click at [1384, 674] on icon at bounding box center [1383, 680] width 13 height 13
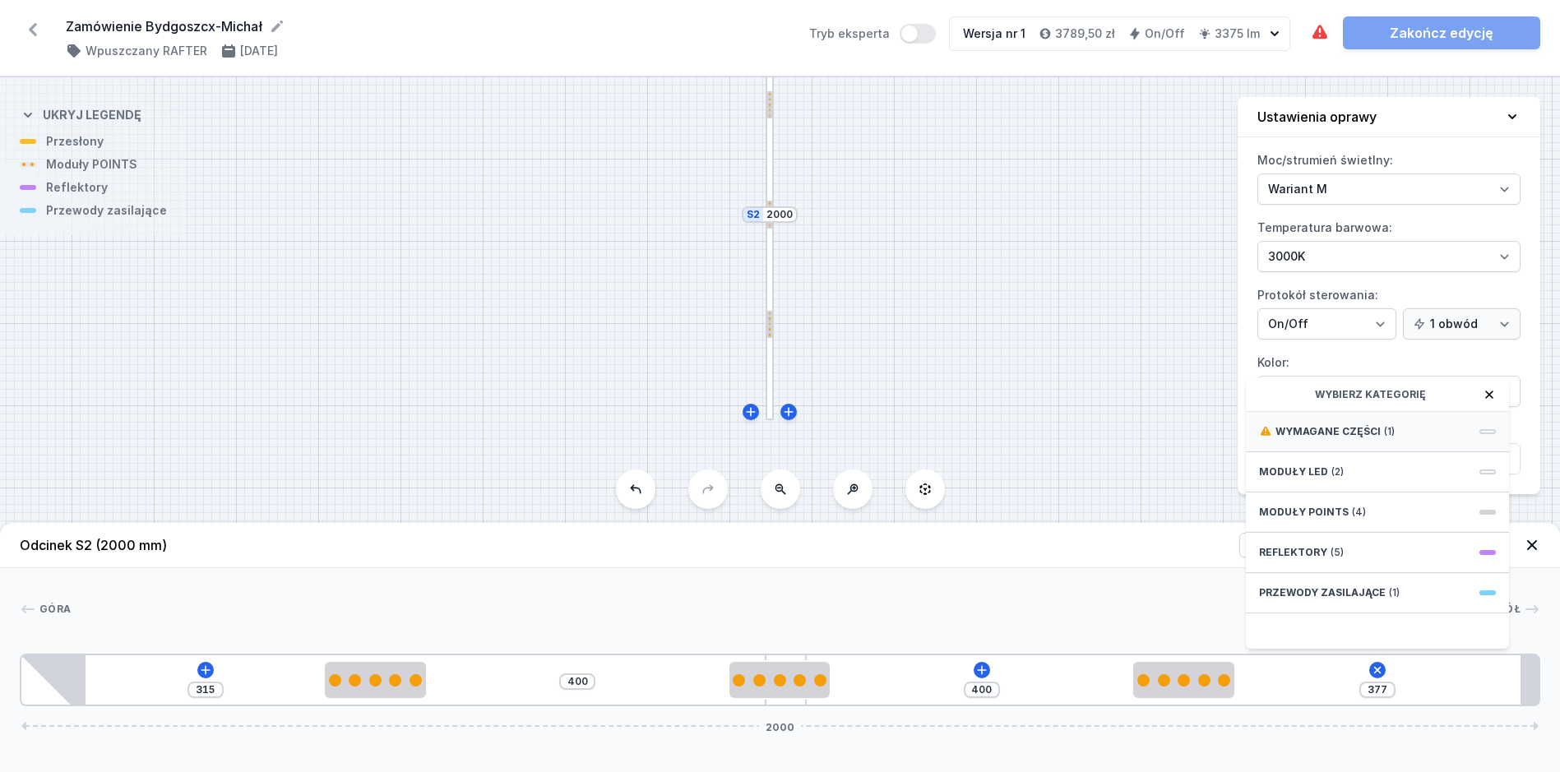
click at [1384, 438] on span "(1)" at bounding box center [1389, 431] width 11 height 13
click at [1386, 438] on span "Hole for power supply cable" at bounding box center [1377, 430] width 237 height 16
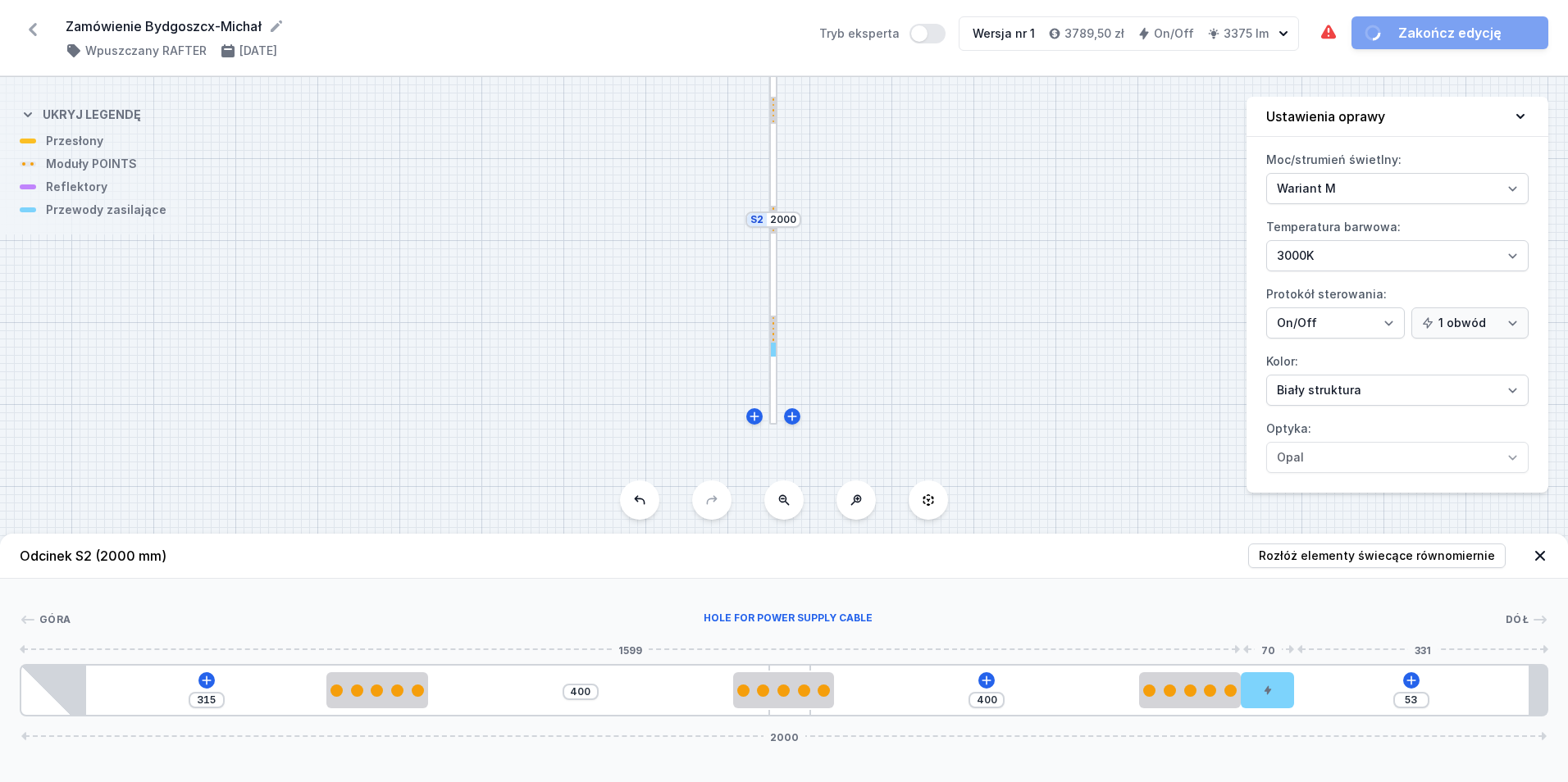
type input "10"
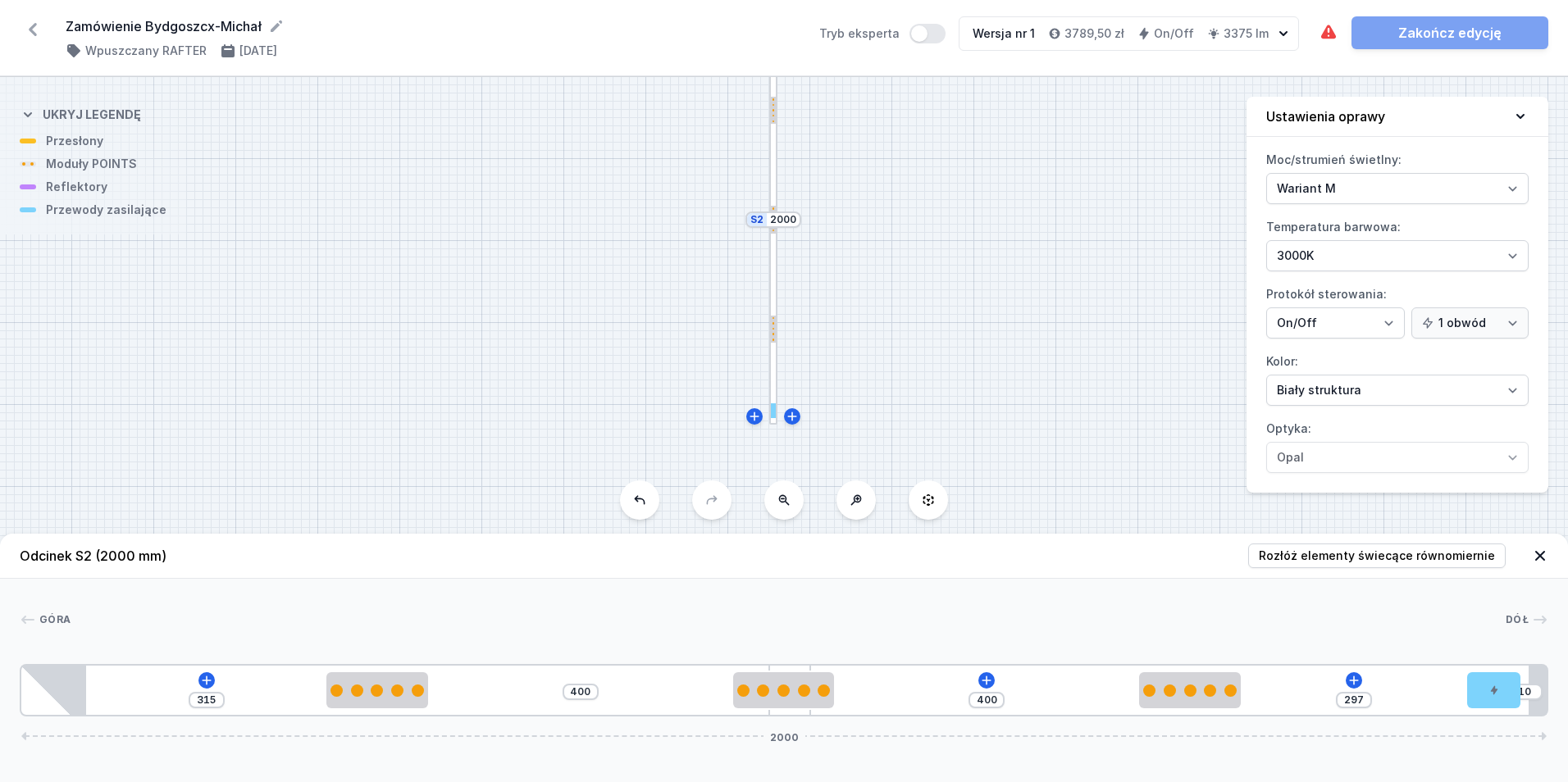
drag, startPoint x: 1274, startPoint y: 691, endPoint x: 1871, endPoint y: 710, distance: 597.3
click at [1567, 710] on html "Zamówienie Bydgoszcx-Michał ( 11682 /v 1 ) Wpuszczany RAFTER [DATE] Tryb eksper…" at bounding box center [784, 391] width 1568 height 782
click at [1353, 675] on icon at bounding box center [1354, 680] width 13 height 13
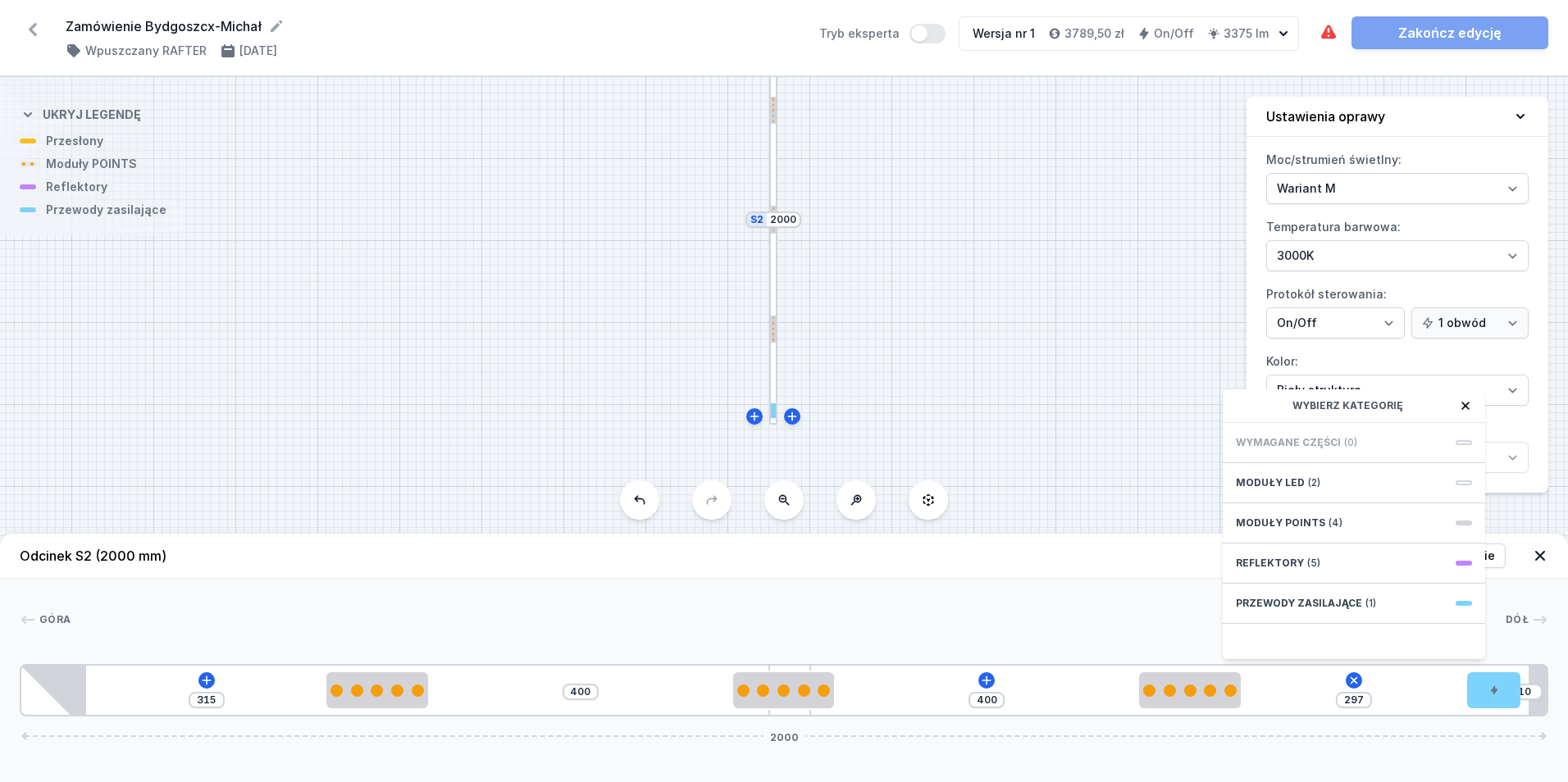
click at [1138, 582] on div "Góra Dół 1 2 3 2 2 4 5 315 400 400 297 Wybierz kategorię Wymagane części (0) Mo…" at bounding box center [784, 648] width 1568 height 138
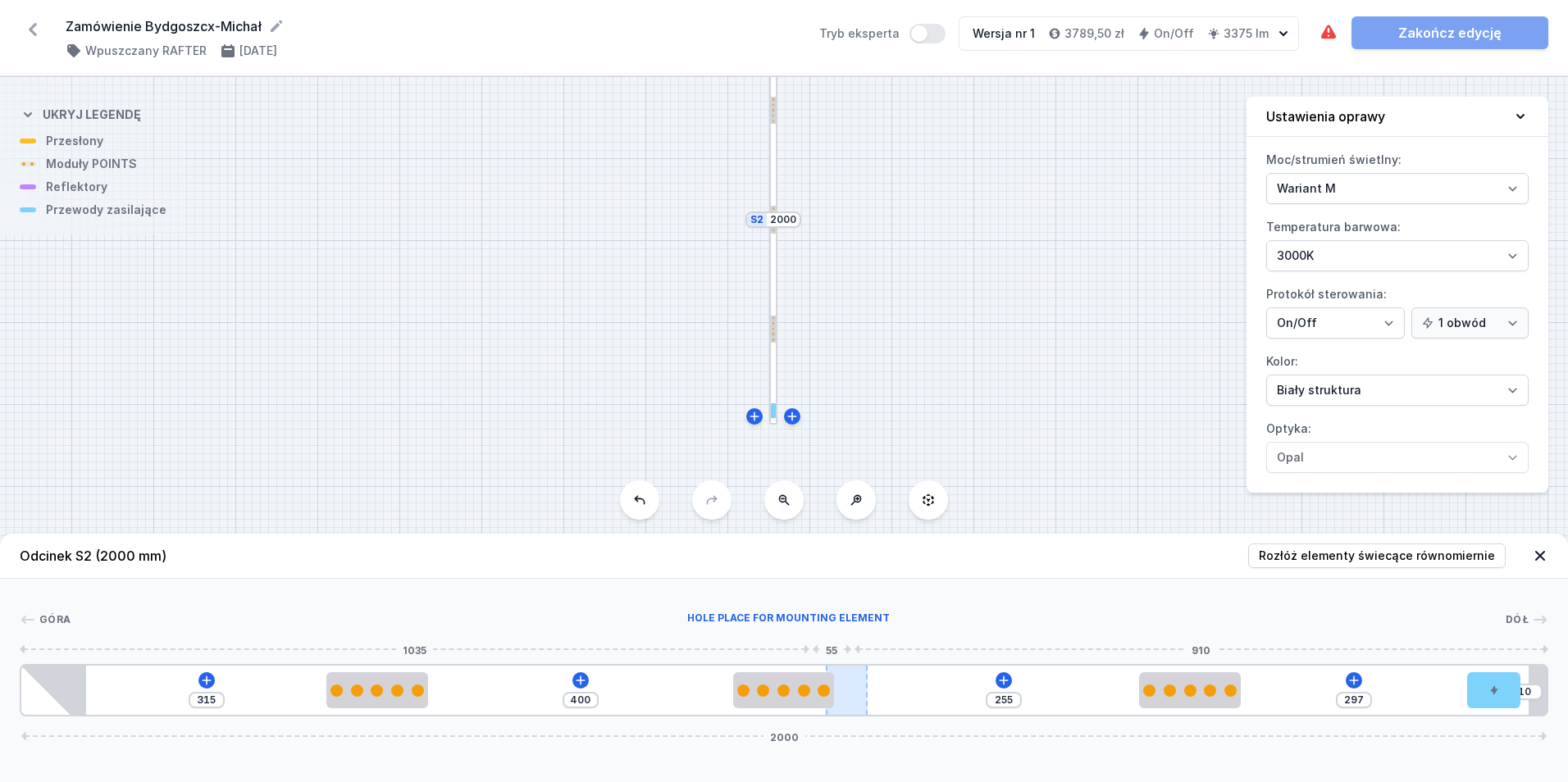
type input "251"
drag, startPoint x: 798, startPoint y: 714, endPoint x: 935, endPoint y: 704, distance: 137.4
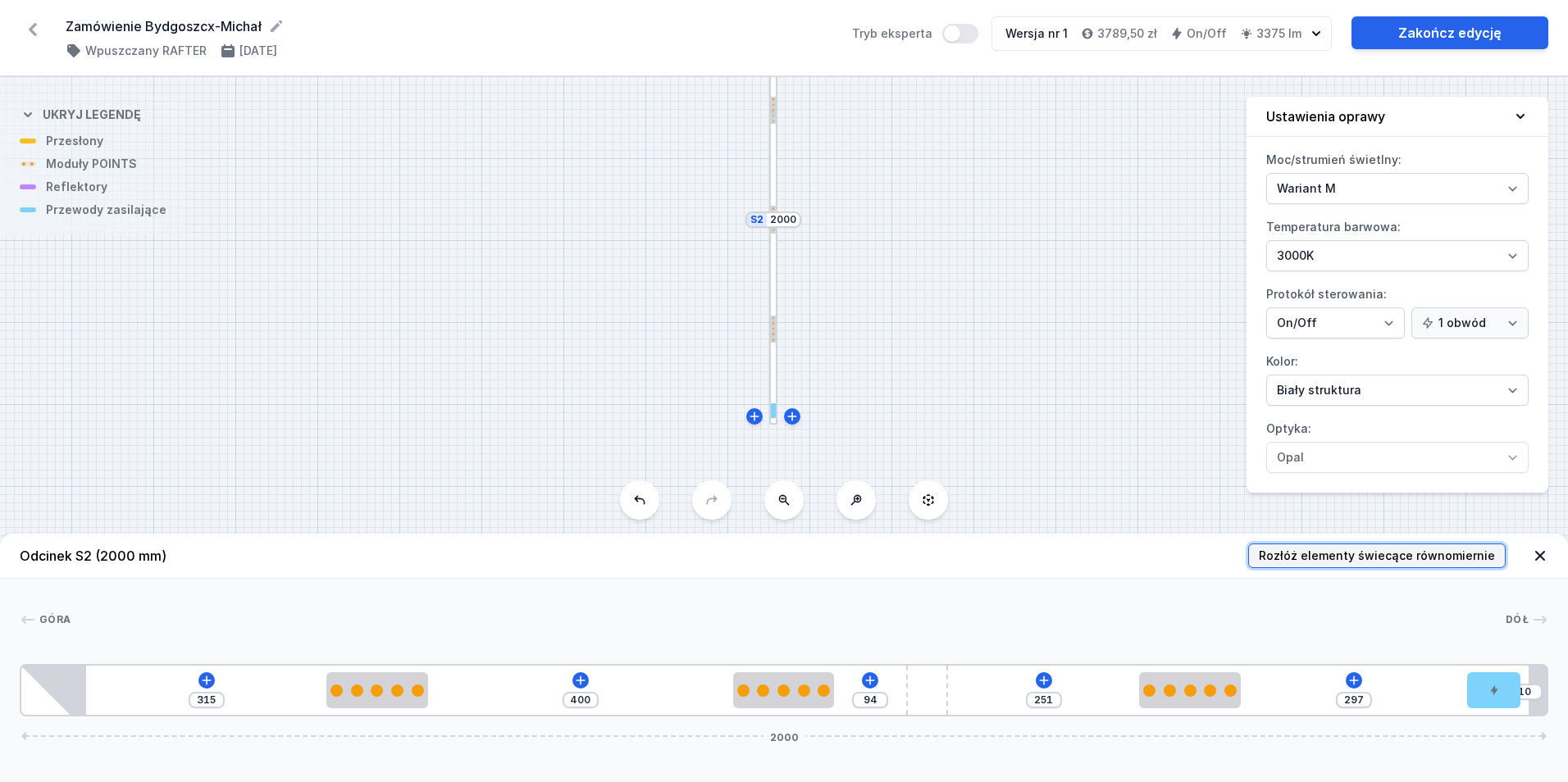
click at [1426, 547] on button "Rozłóż elementy świecące równomiernie" at bounding box center [1376, 556] width 257 height 25
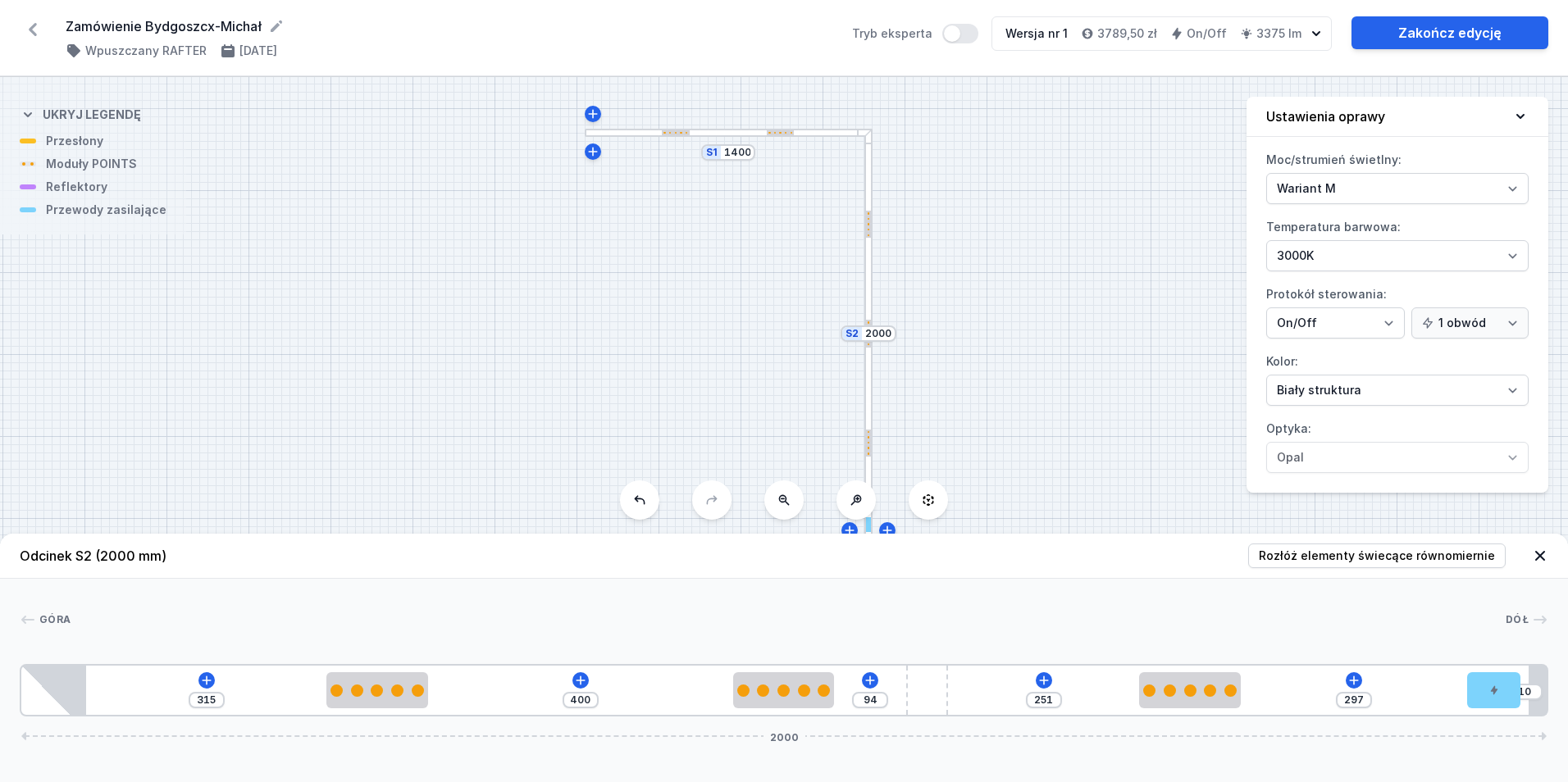
drag, startPoint x: 1098, startPoint y: 304, endPoint x: 1193, endPoint y: 418, distance: 148.4
click at [1193, 418] on div "S2 2000 S1 1400" at bounding box center [784, 429] width 1568 height 705
click at [1403, 31] on link "Zakończ edycję" at bounding box center [1449, 32] width 196 height 33
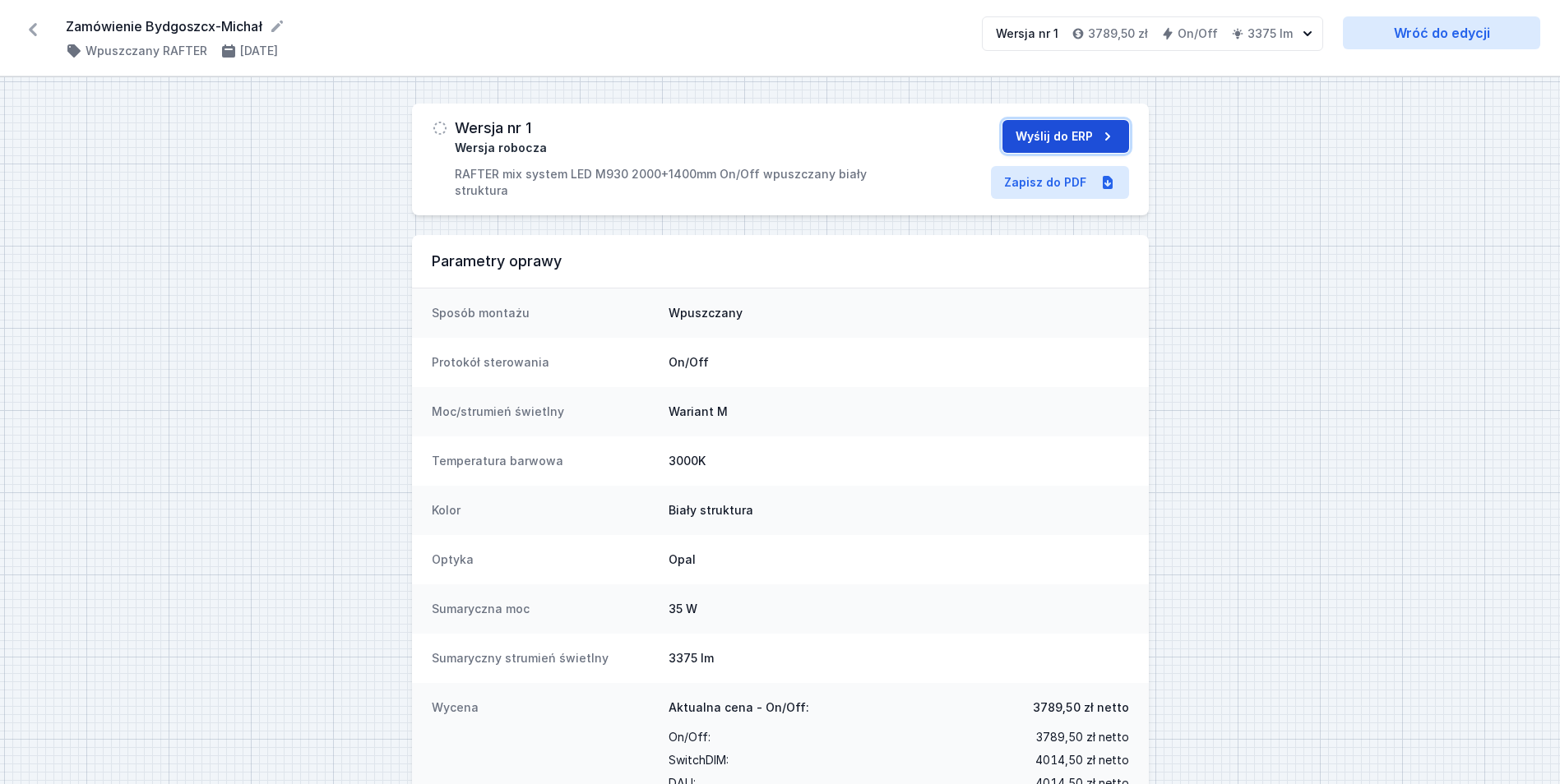
click at [1058, 136] on button "Wyślij do ERP" at bounding box center [1065, 136] width 127 height 33
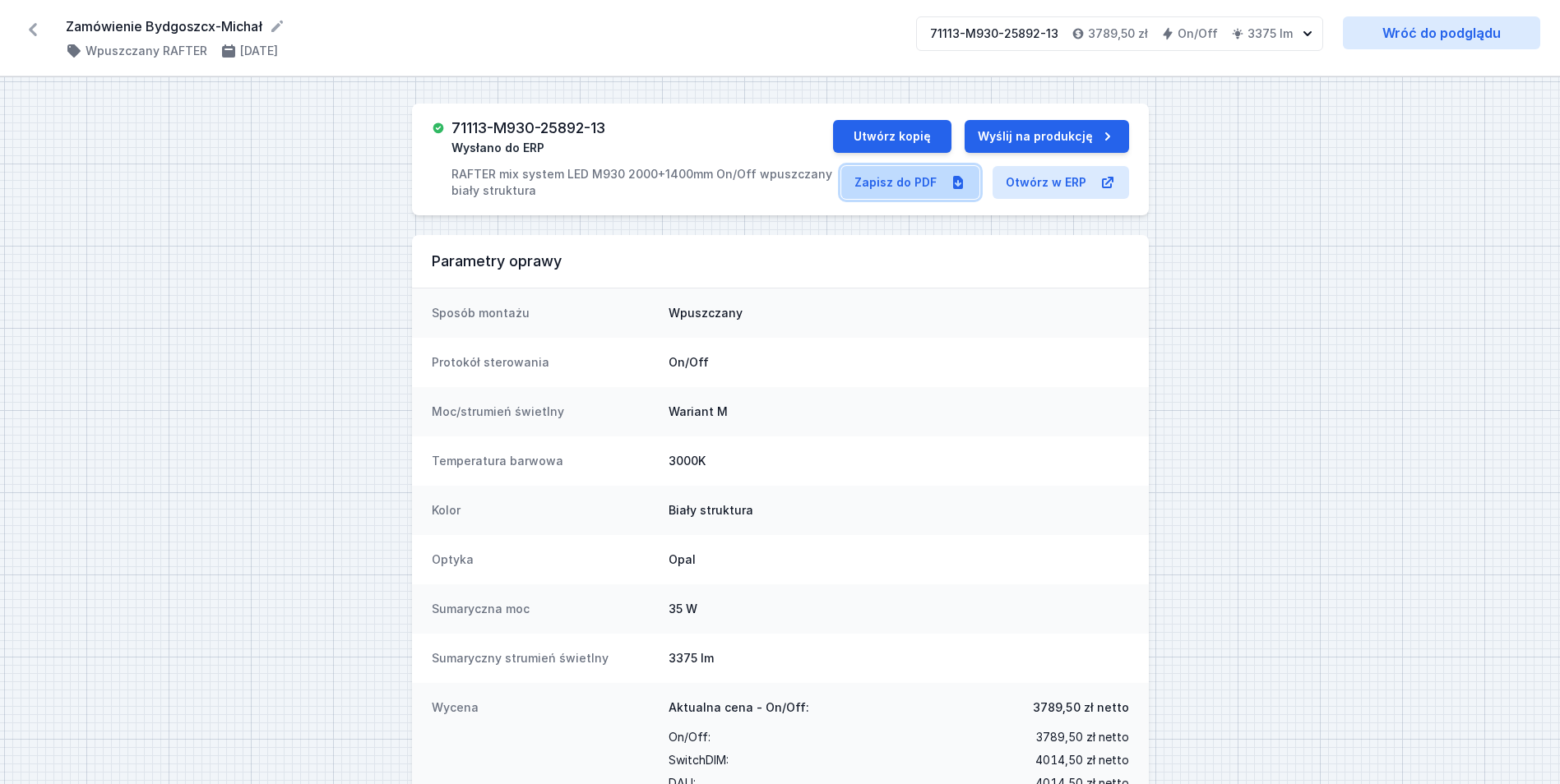
click at [884, 191] on link "Zapisz do PDF" at bounding box center [910, 182] width 138 height 33
click at [573, 128] on h3 "71113-M930-25892-13" at bounding box center [528, 128] width 154 height 16
copy h3 "71113-M930-25892-13"
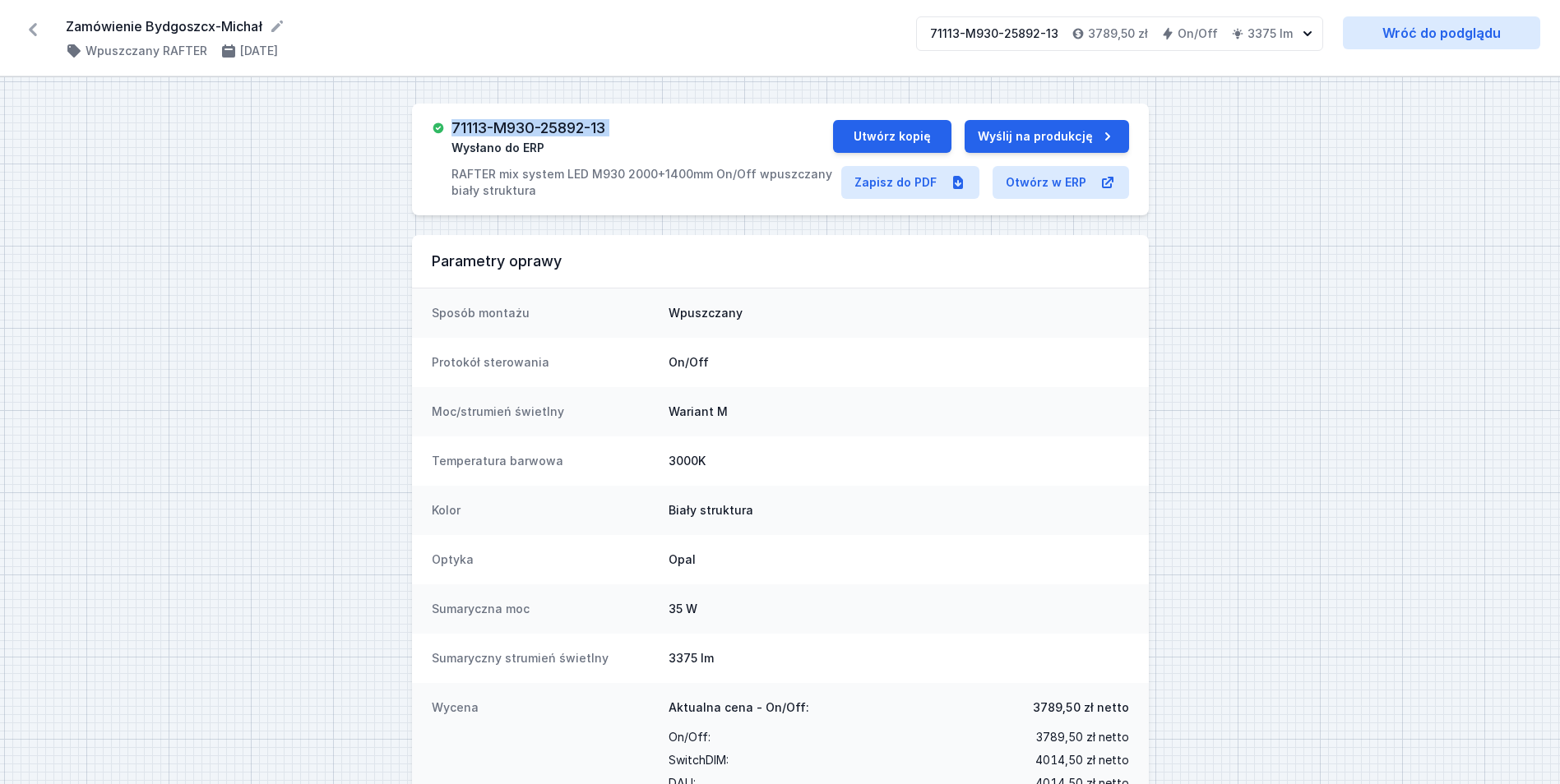
click at [507, 131] on h3 "71113-M930-25892-13" at bounding box center [528, 128] width 154 height 16
drag, startPoint x: 505, startPoint y: 127, endPoint x: 494, endPoint y: 127, distance: 10.7
click at [494, 127] on h3 "71113-M930-25892-13" at bounding box center [528, 128] width 154 height 16
drag, startPoint x: 494, startPoint y: 127, endPoint x: 516, endPoint y: 127, distance: 22.2
click at [517, 127] on h3 "71113-M930-25892-13" at bounding box center [528, 128] width 154 height 16
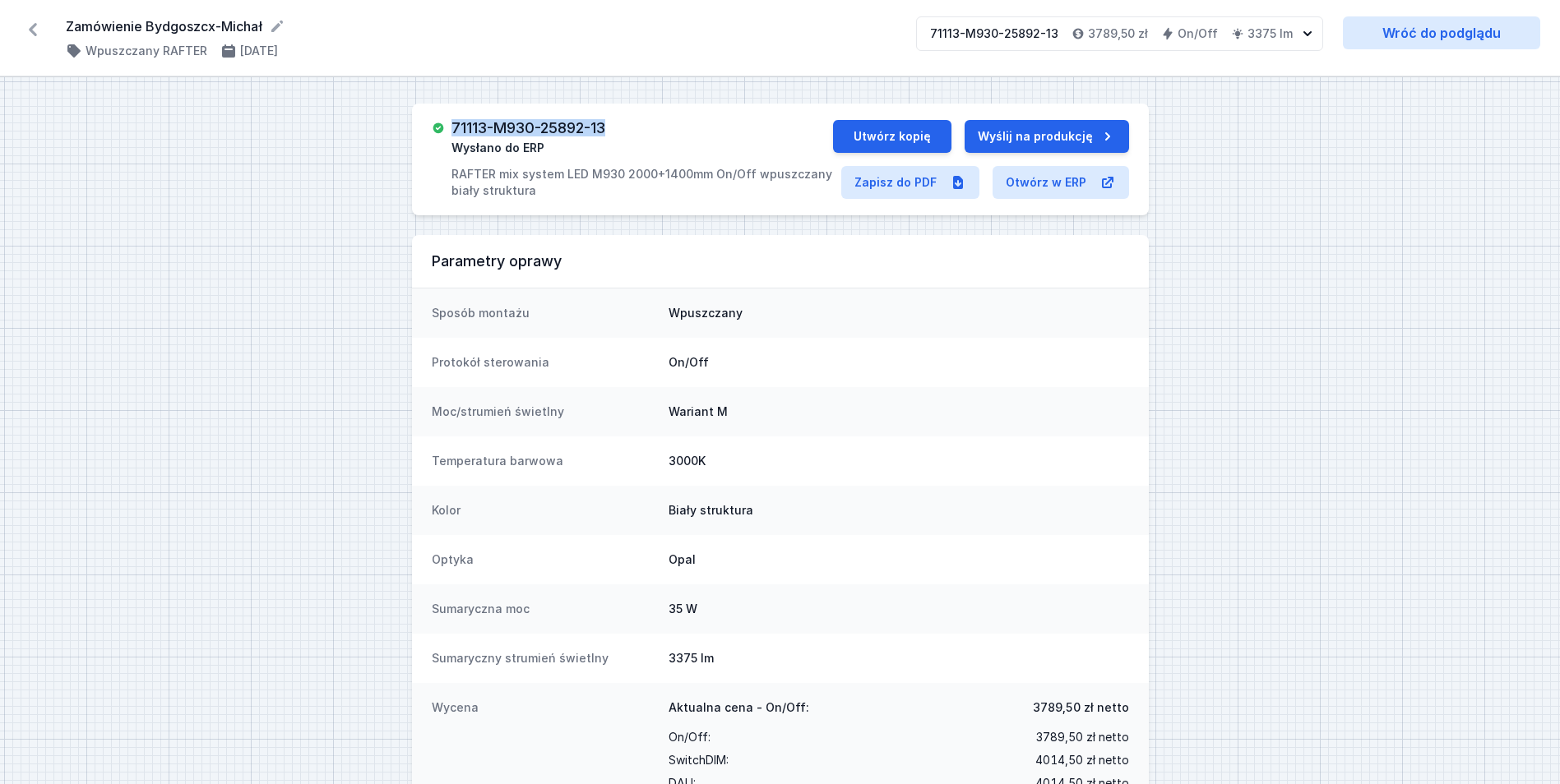
drag, startPoint x: 613, startPoint y: 123, endPoint x: 449, endPoint y: 123, distance: 163.6
click at [449, 123] on div "71113-M930-25892-13 Wysłano do ERP RAFTER mix system LED M930 2000+1400mm On/Of…" at bounding box center [632, 159] width 401 height 79
click at [637, 127] on div "71113-M930-25892-13 Wysłano do ERP RAFTER mix system LED M930 2000+1400mm On/Of…" at bounding box center [642, 159] width 382 height 79
